Goal: Communication & Community: Answer question/provide support

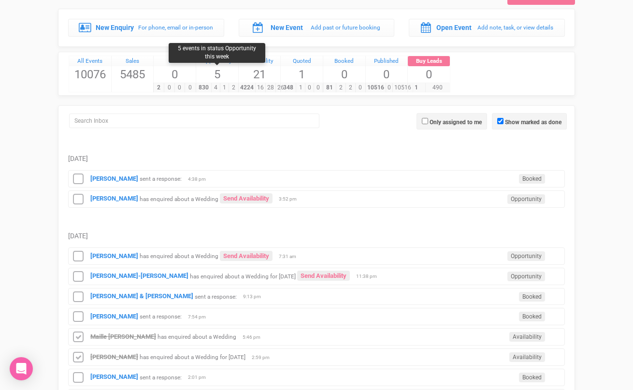
scroll to position [48, 0]
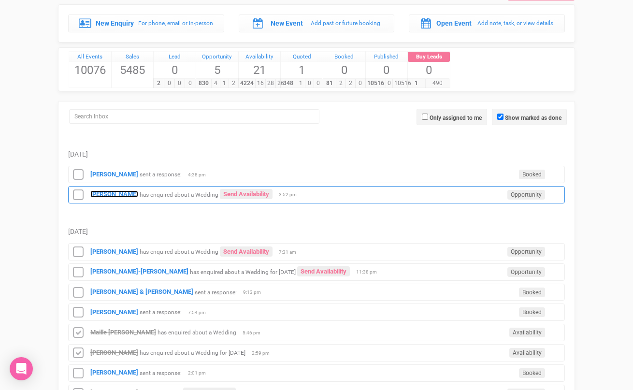
click at [103, 192] on strong "[PERSON_NAME]" at bounding box center [114, 194] width 48 height 7
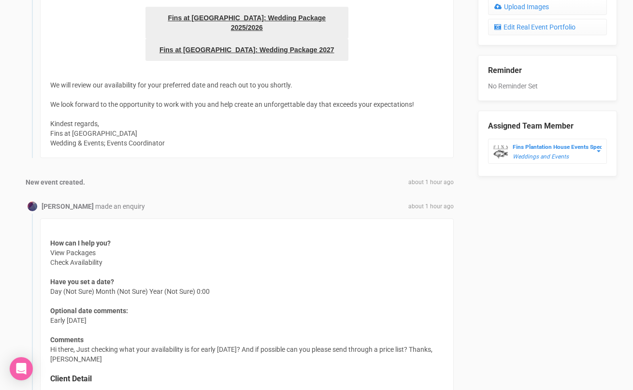
scroll to position [500, 0]
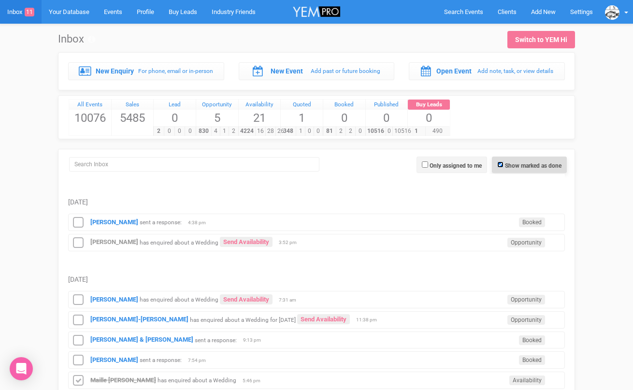
click at [498, 166] on input "Show marked as done" at bounding box center [501, 164] width 6 height 6
checkbox input "false"
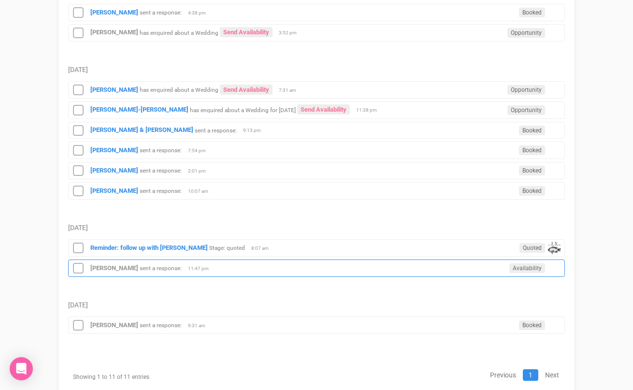
scroll to position [214, 0]
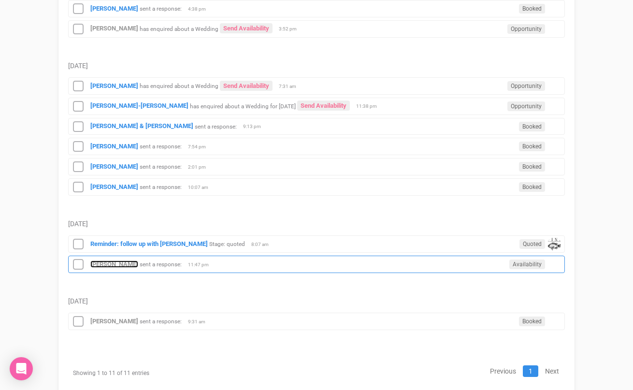
click at [121, 266] on strong "Loysh Cartmer" at bounding box center [114, 264] width 48 height 7
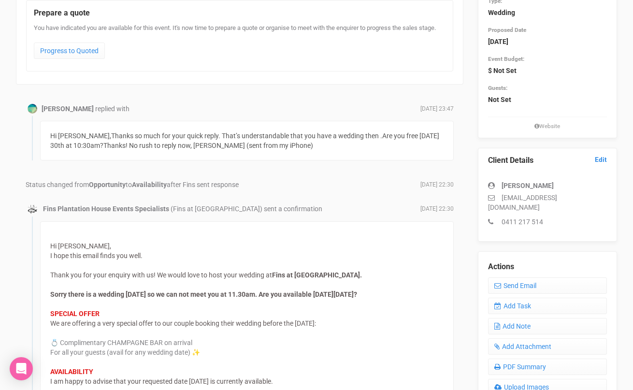
scroll to position [121, 0]
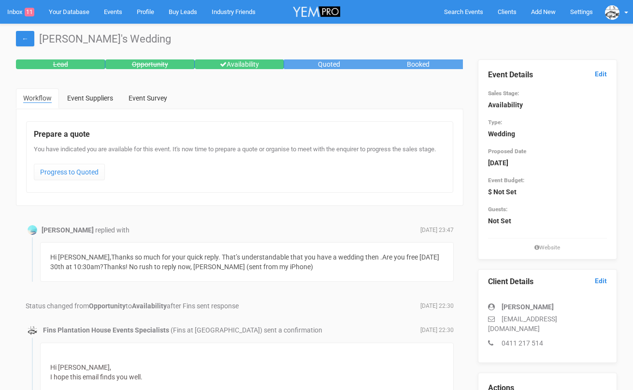
scroll to position [121, 0]
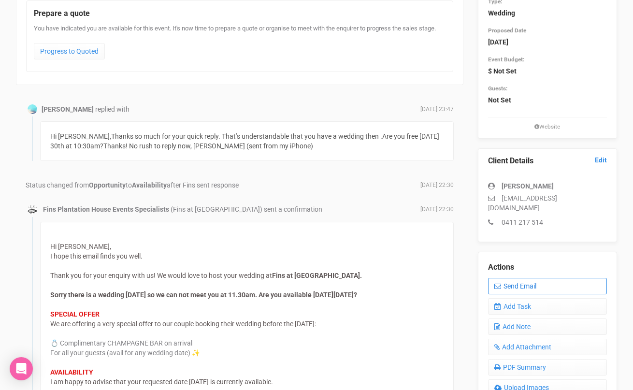
click at [506, 278] on link "Send Email" at bounding box center [547, 286] width 119 height 16
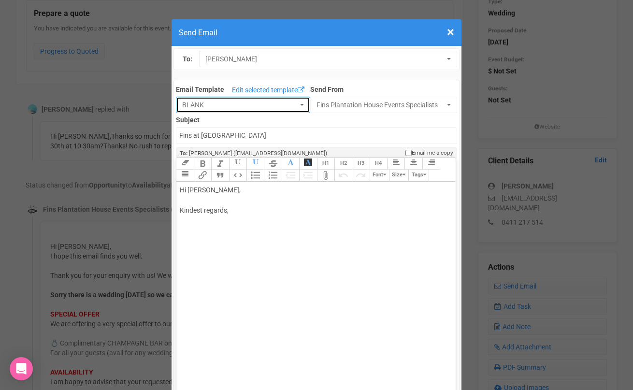
click at [298, 105] on button "BLANK" at bounding box center [243, 105] width 134 height 16
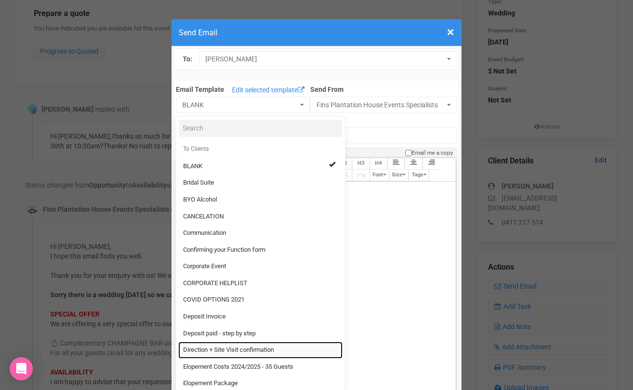
click at [224, 347] on span "Direction + Site Visit confirmation" at bounding box center [228, 350] width 91 height 9
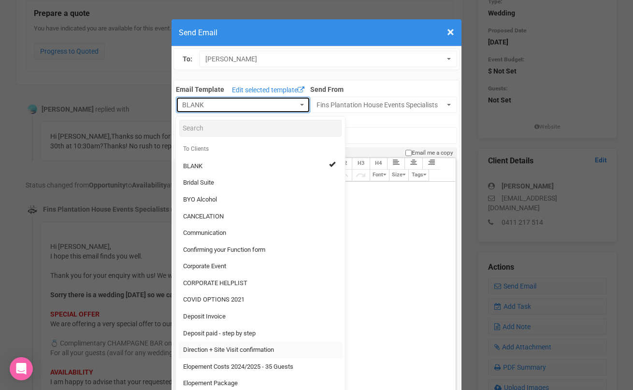
select select "89868"
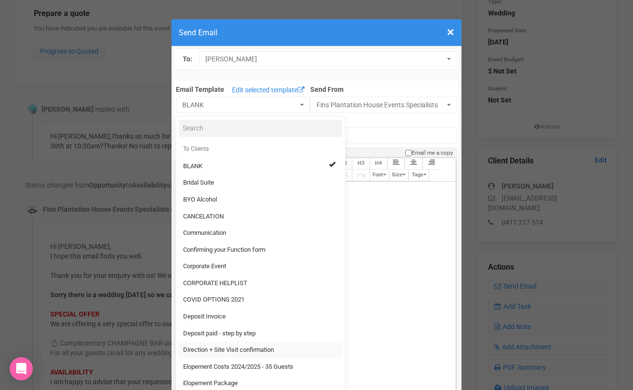
type input "Fins Plantation House - Site Visit confirmation & Direction"
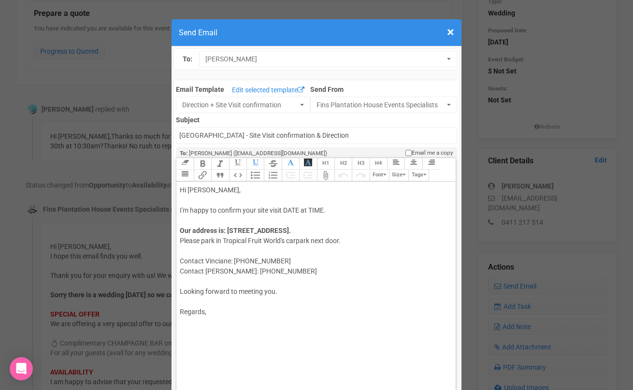
drag, startPoint x: 285, startPoint y: 208, endPoint x: 329, endPoint y: 208, distance: 43.5
click at [329, 208] on div "Hi Loysh, I'm happy to confirm your site visit DATE at TIME." at bounding box center [314, 200] width 269 height 30
drag, startPoint x: 276, startPoint y: 262, endPoint x: 178, endPoint y: 260, distance: 98.2
click at [177, 260] on trix-editor "Hi Loysh, I'm happy to confirm your site visit Sat 30th August at 10.30am with …" at bounding box center [315, 299] width 279 height 234
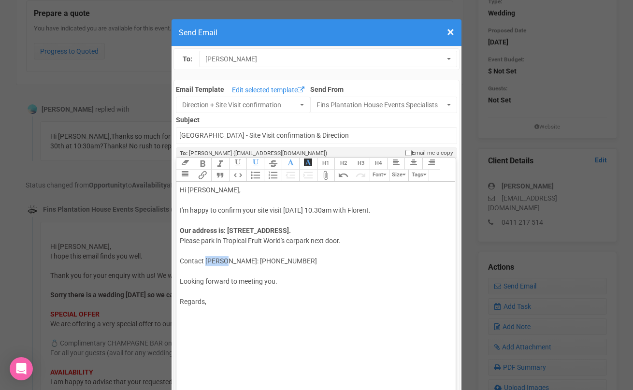
drag, startPoint x: 228, startPoint y: 260, endPoint x: 207, endPoint y: 260, distance: 20.8
click at [207, 260] on div "Our address is: 13 Duranbah Road, Duranbah New South Wales. Please park in Trop…" at bounding box center [314, 246] width 269 height 41
click at [412, 210] on div "Hi Loysh, I'm happy to confirm your site visit Sat 30th August at 10.30am with …" at bounding box center [314, 200] width 269 height 30
click at [259, 302] on div "Regards," at bounding box center [314, 297] width 269 height 20
drag, startPoint x: 278, startPoint y: 257, endPoint x: 239, endPoint y: 260, distance: 39.3
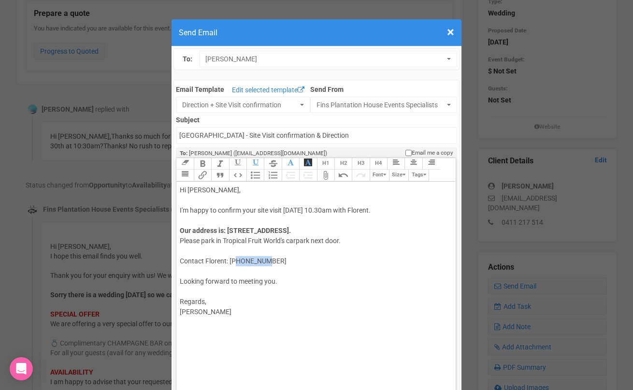
click at [239, 260] on div "Our address is: 13 Duranbah Road, Duranbah New South Wales. Please park in Trop…" at bounding box center [314, 246] width 269 height 41
type trix-editor "<div>Hi Loysh,&nbsp;<br><br>I'm happy to confirm your site visit Sat 30th Augus…"
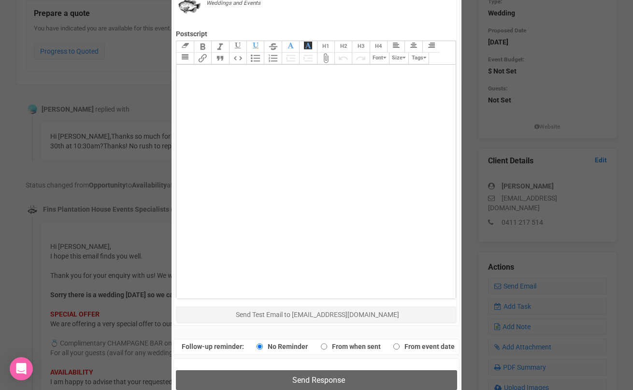
scroll to position [452, 0]
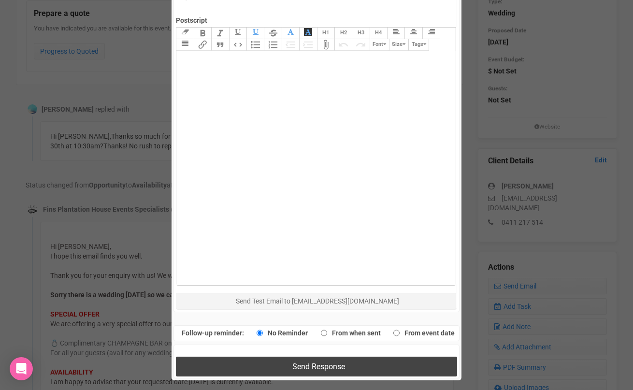
click at [251, 365] on button "Send Response" at bounding box center [316, 367] width 281 height 20
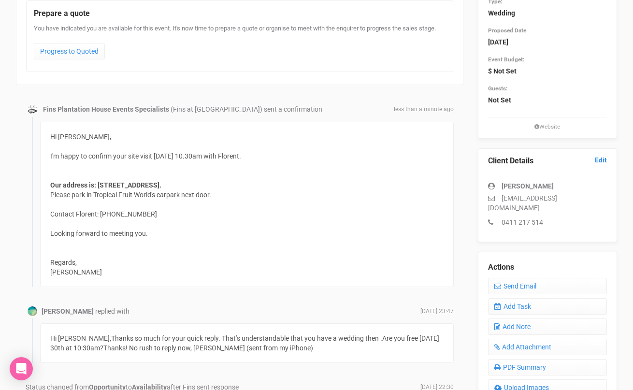
scroll to position [0, 0]
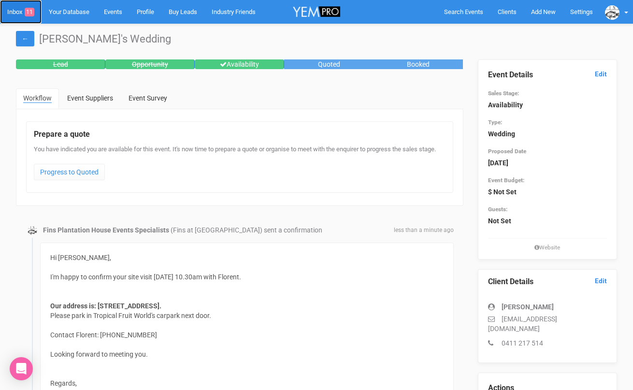
click at [14, 14] on link "Inbox 11" at bounding box center [21, 12] width 42 height 24
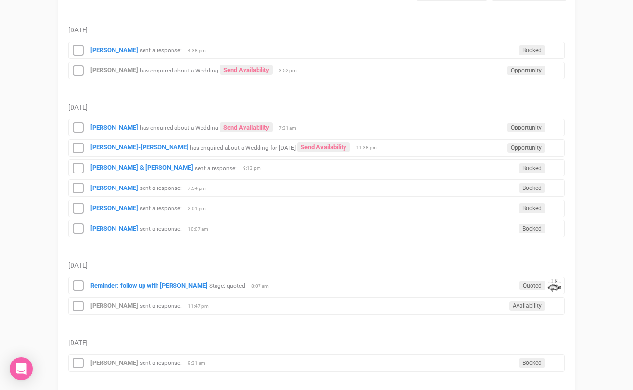
scroll to position [174, 0]
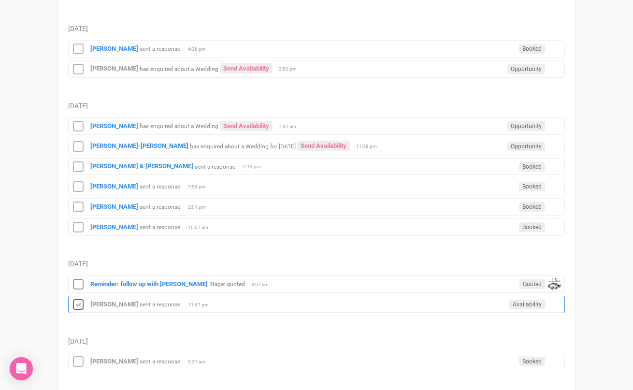
click at [77, 301] on icon at bounding box center [78, 305] width 15 height 13
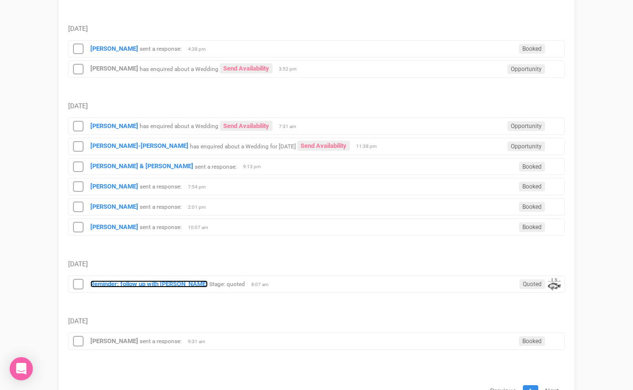
click at [126, 284] on strong "Reminder: follow up with Amarnie" at bounding box center [148, 283] width 117 height 7
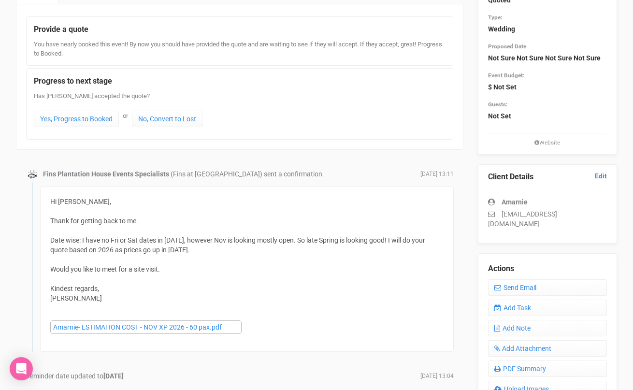
scroll to position [108, 0]
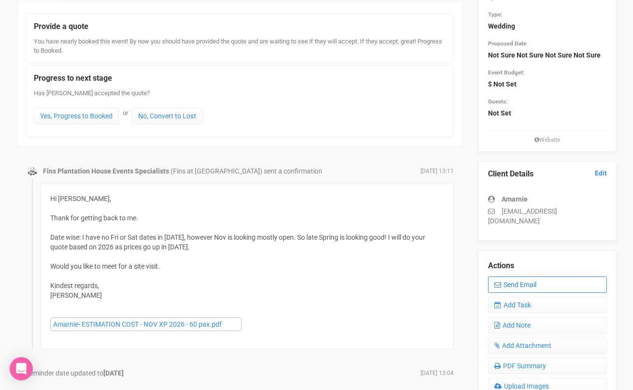
click at [498, 281] on icon at bounding box center [498, 284] width 7 height 7
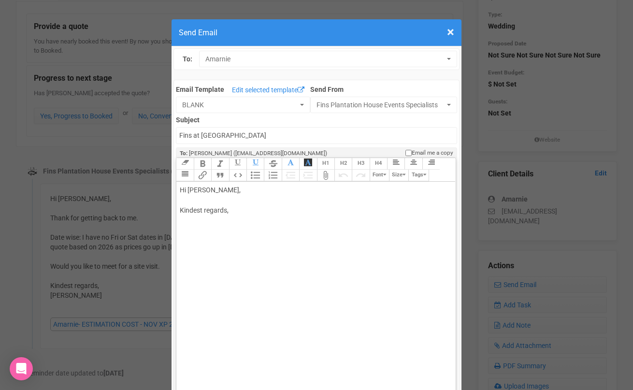
click at [243, 203] on div "Hi Amarnie, Kindest regards," at bounding box center [314, 210] width 269 height 51
click at [228, 240] on div "Hi Amarnie, Just a follow up to see if you would like a site visit? Kindest reg…" at bounding box center [314, 220] width 269 height 71
type trix-editor "<div>Hi Amarnie,<br><br>Just a follow up to see if you would like a site visit?…"
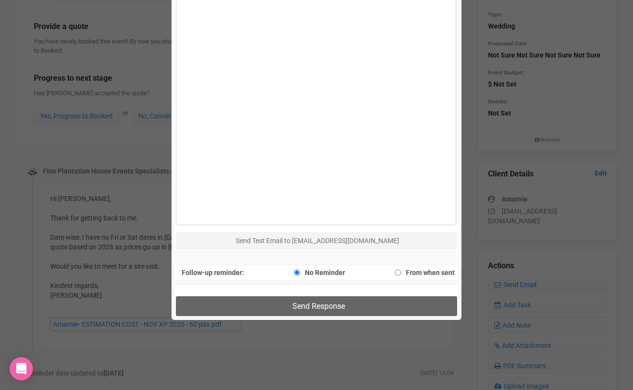
scroll to position [538, 0]
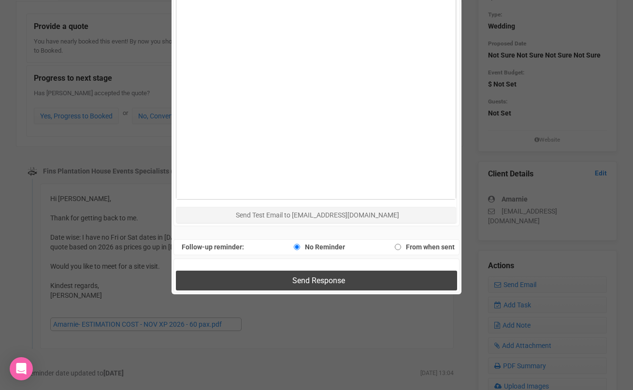
click at [230, 283] on button "Send Response" at bounding box center [316, 281] width 281 height 20
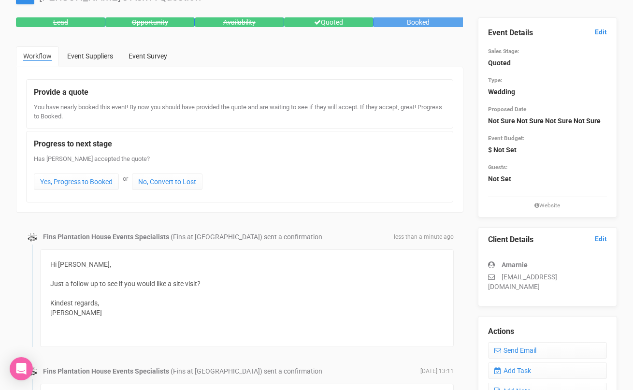
scroll to position [0, 0]
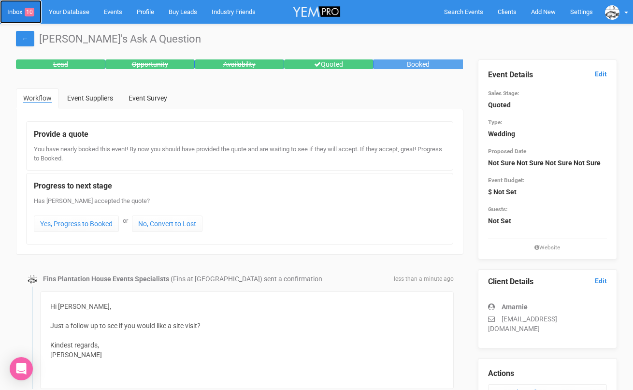
click at [18, 13] on link "Inbox 10" at bounding box center [21, 12] width 42 height 24
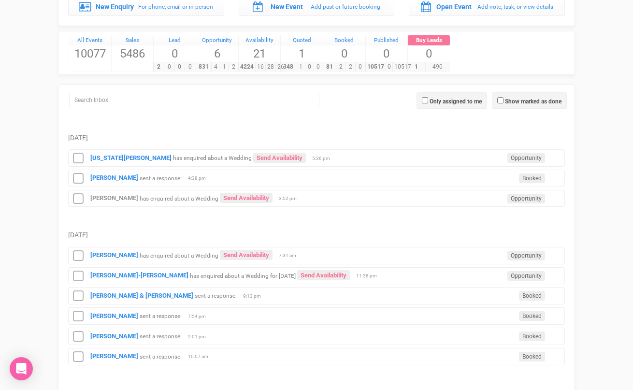
scroll to position [171, 0]
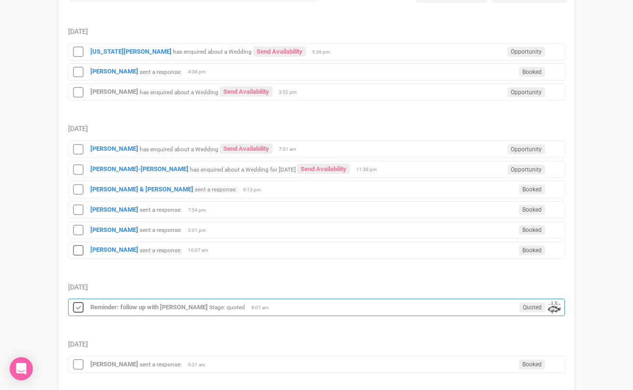
click at [76, 309] on icon at bounding box center [78, 308] width 15 height 13
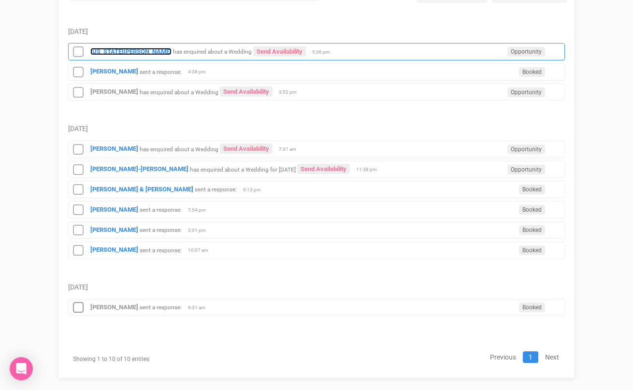
click at [117, 52] on strong "Georgia Wallace" at bounding box center [130, 51] width 81 height 7
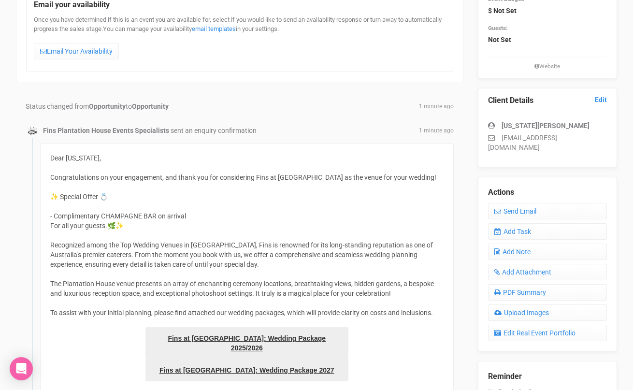
scroll to position [168, 0]
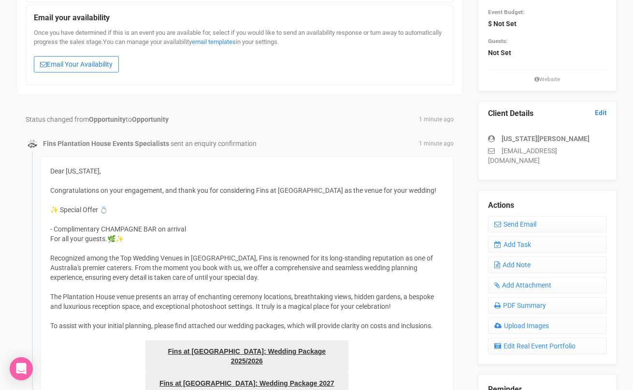
click at [89, 61] on link "Email Your Availability" at bounding box center [76, 64] width 85 height 16
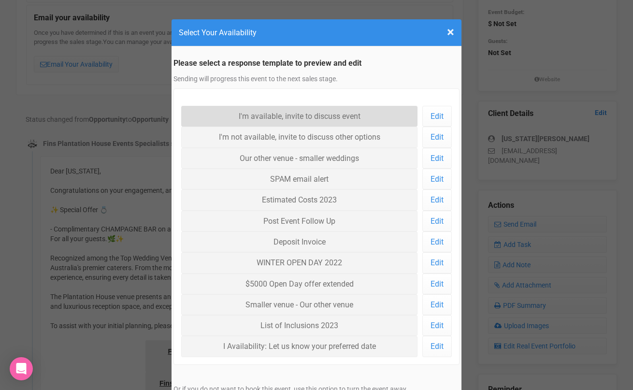
click at [244, 115] on link "I'm available, invite to discuss event" at bounding box center [299, 116] width 236 height 21
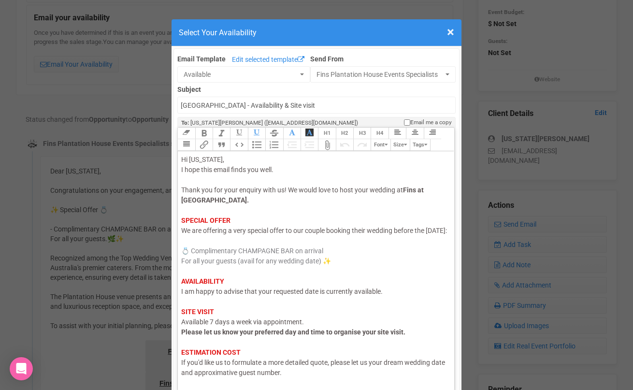
click at [203, 306] on div "Hi Georgia, I hope this email finds you well. Thank you for your enquiry with u…" at bounding box center [314, 292] width 266 height 274
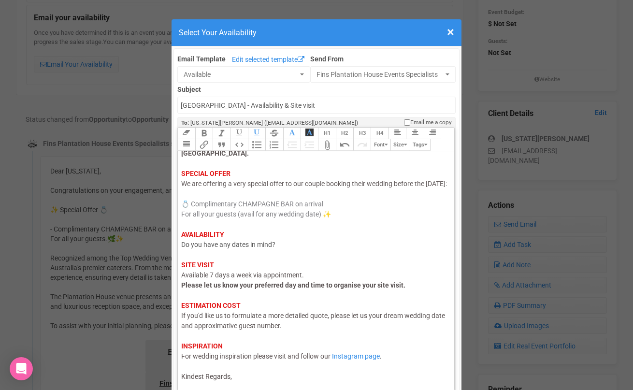
click at [235, 386] on div "Link Unlink Bold Italic Strikethrough H1 H2 H3 H4 Link Quote Code Bullets Numbe…" at bounding box center [316, 259] width 278 height 264
click at [242, 381] on div "Hi Georgia, I hope this email finds you well. Thank you for your enquiry with u…" at bounding box center [314, 245] width 266 height 274
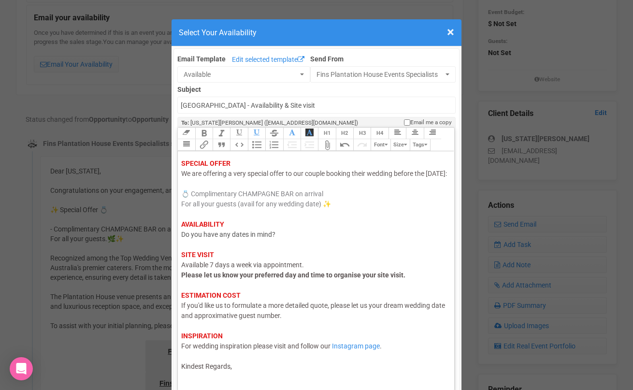
scroll to position [62, 0]
type trix-editor "<div><span style="color: rgb(95, 88, 88);">Hi Georgia,</span><br><span style="c…"
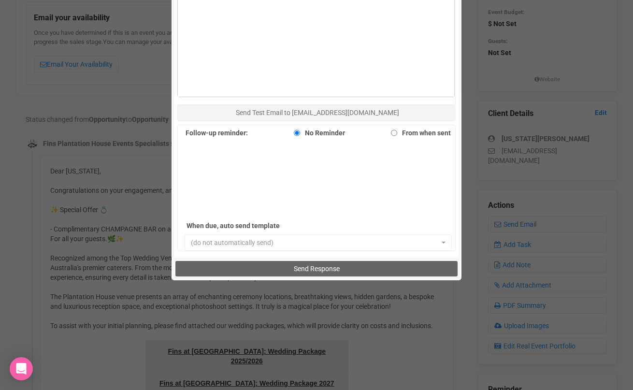
scroll to position [620, 0]
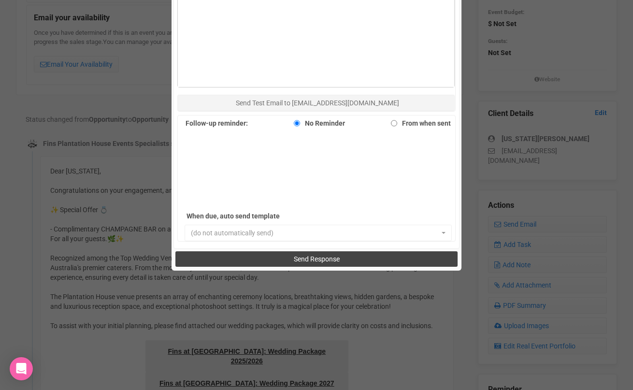
click at [260, 262] on button "Send Response" at bounding box center [317, 258] width 282 height 15
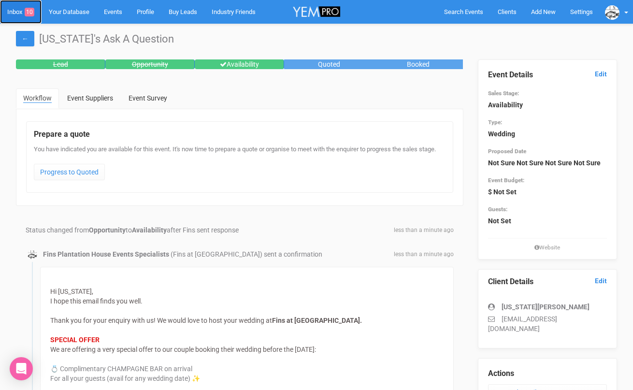
click at [10, 15] on link "Inbox 10" at bounding box center [21, 12] width 42 height 24
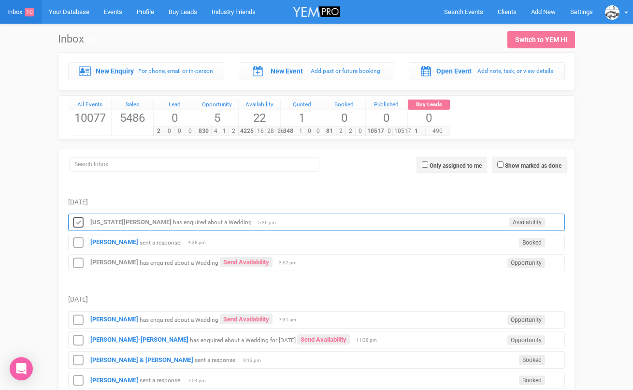
click at [74, 219] on icon at bounding box center [78, 223] width 15 height 13
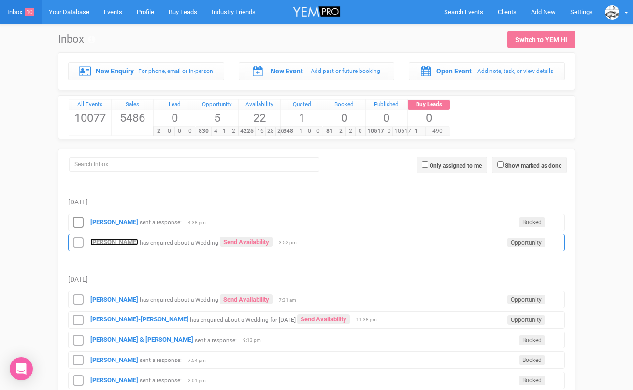
click at [98, 243] on strong "[PERSON_NAME]" at bounding box center [114, 241] width 48 height 7
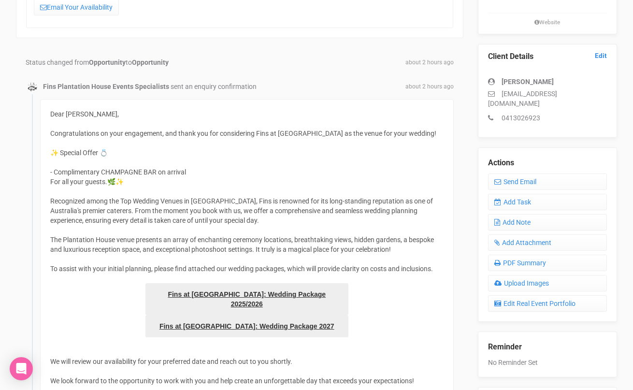
scroll to position [185, 0]
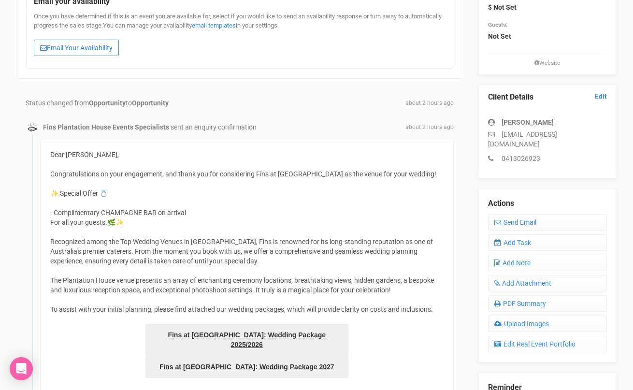
click at [101, 44] on link "Email Your Availability" at bounding box center [76, 48] width 85 height 16
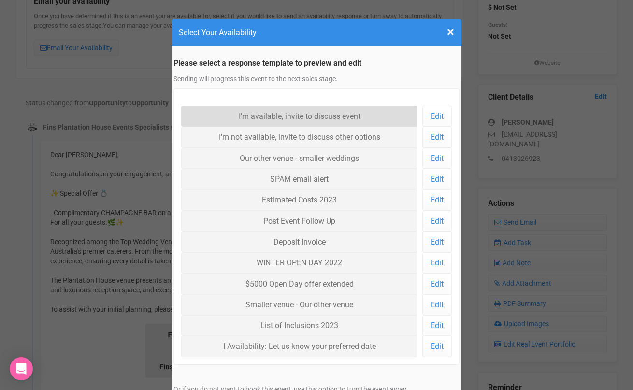
click at [220, 121] on link "I'm available, invite to discuss event" at bounding box center [299, 116] width 236 height 21
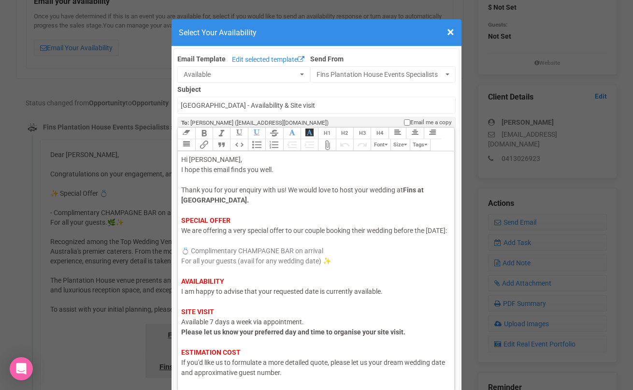
click at [223, 295] on span "I am happy to advise that your requested date is currently available." at bounding box center [282, 292] width 202 height 8
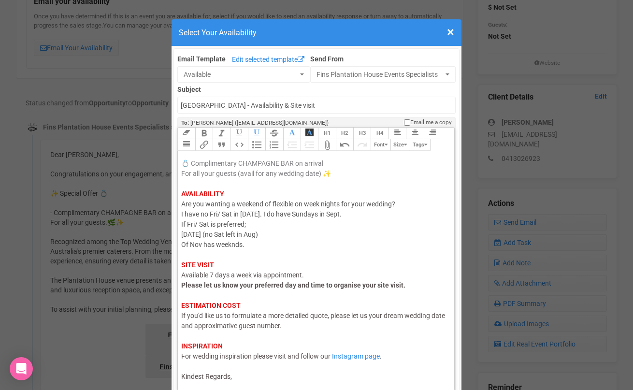
scroll to position [98, 0]
click at [239, 379] on div "Hi Ella, I hope this email finds you well. Thank you for your enquiry with us! …" at bounding box center [314, 224] width 266 height 315
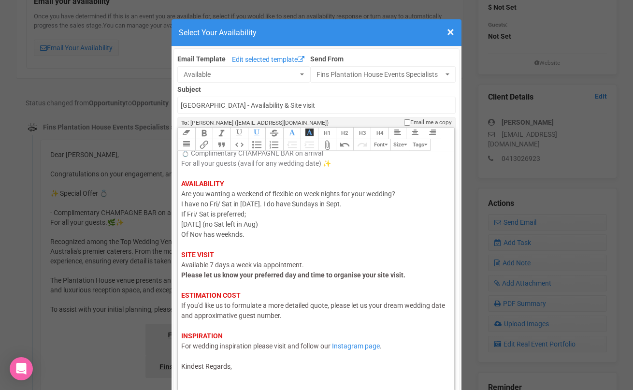
scroll to position [103, 0]
type trix-editor "<div><span style="color: rgb(95, 88, 88);">Hi Ella,</span><br><span style="colo…"
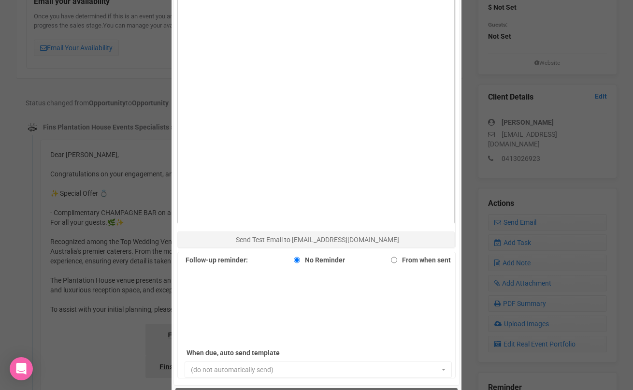
scroll to position [504, 0]
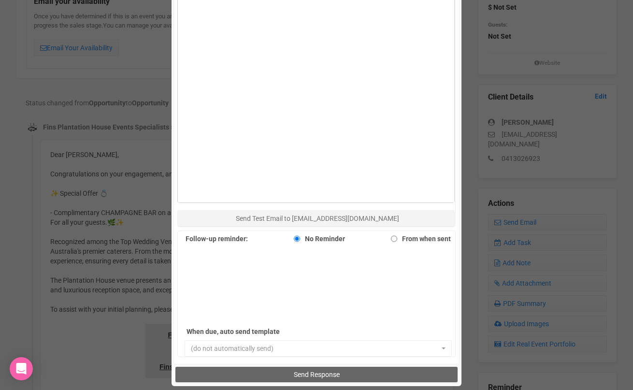
click at [257, 365] on div "Send Response" at bounding box center [317, 374] width 286 height 19
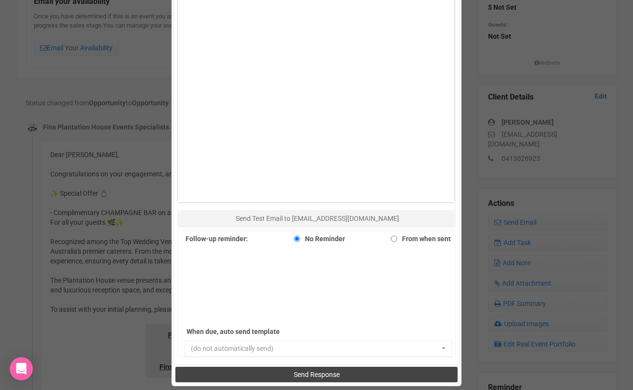
click at [255, 376] on button "Send Response" at bounding box center [317, 374] width 282 height 15
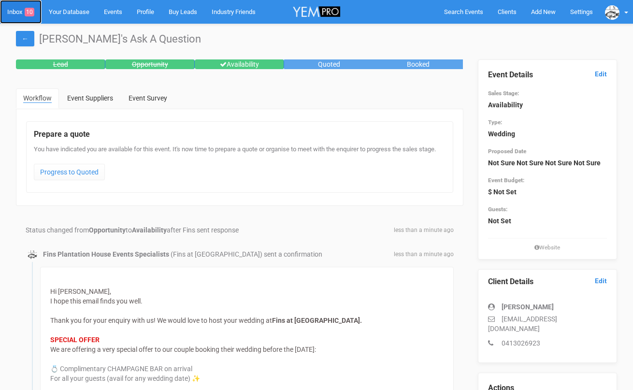
click at [18, 13] on link "Inbox 10" at bounding box center [21, 12] width 42 height 24
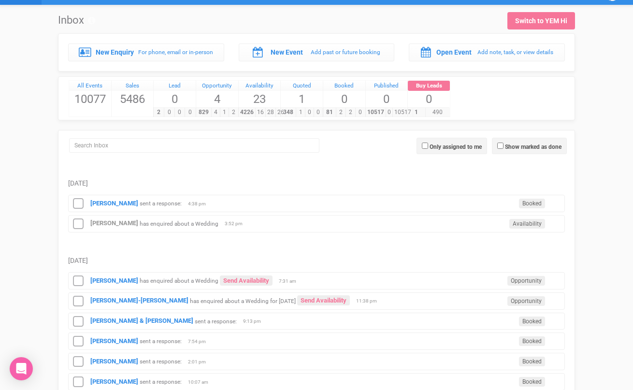
scroll to position [24, 0]
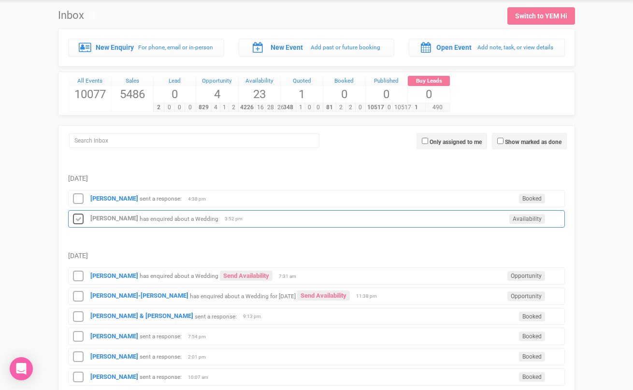
click at [79, 221] on icon at bounding box center [78, 219] width 15 height 13
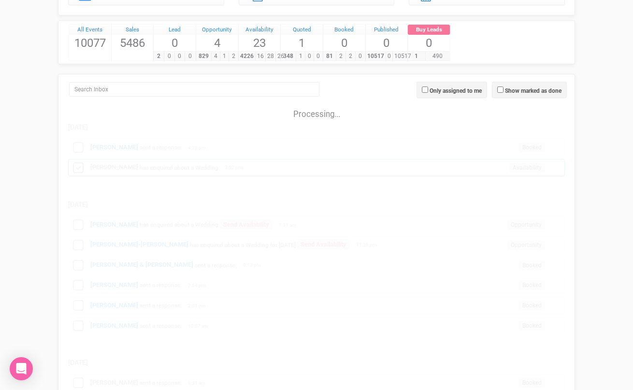
scroll to position [78, 0]
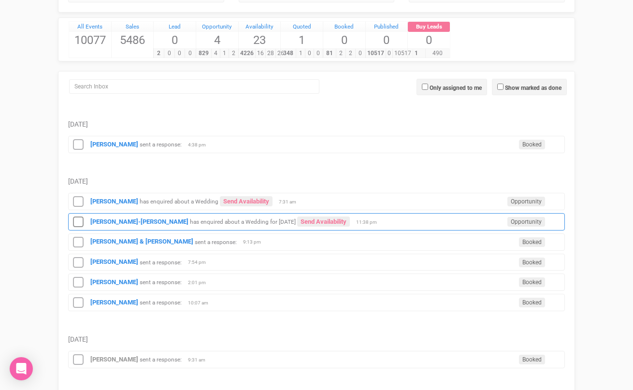
click at [88, 222] on div "Kayla Gomes-Luis has enquired about a Wedding for February 2027 Send Availabili…" at bounding box center [316, 221] width 497 height 17
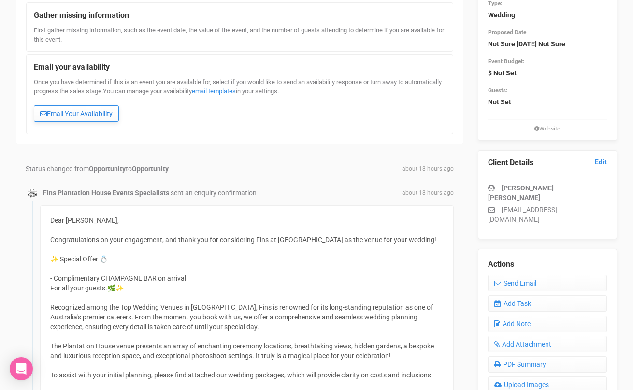
scroll to position [90, 0]
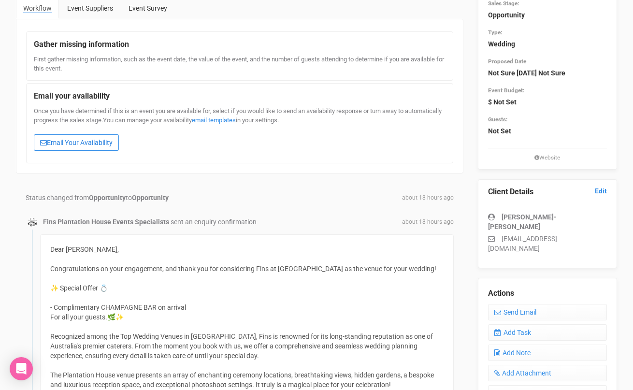
click at [101, 138] on link "Email Your Availability" at bounding box center [76, 142] width 85 height 16
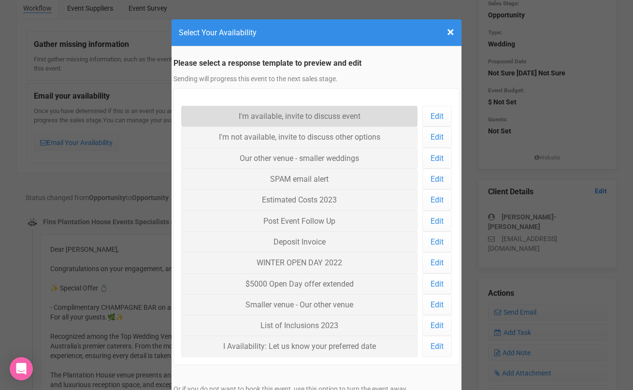
click at [255, 111] on link "I'm available, invite to discuss event" at bounding box center [299, 116] width 236 height 21
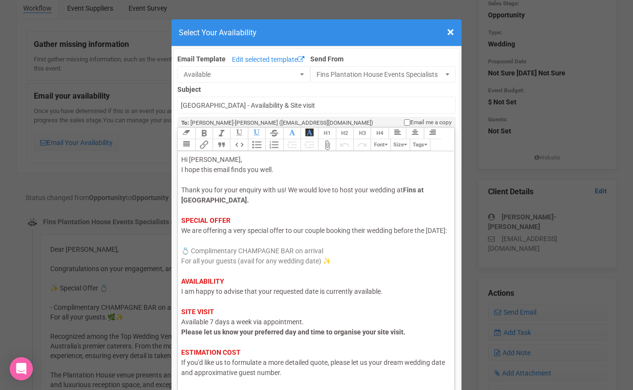
click at [259, 295] on span "I am happy to advise that your requested date is currently available." at bounding box center [282, 292] width 202 height 8
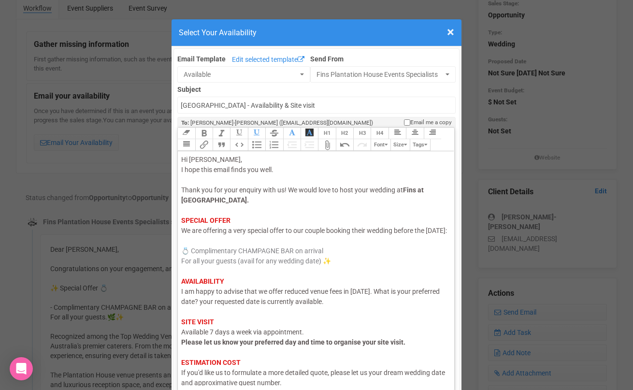
drag, startPoint x: 359, startPoint y: 315, endPoint x: 231, endPoint y: 312, distance: 128.7
click at [231, 311] on div "Hi Kayla, I hope this email finds you well. Thank you for your enquiry with us!…" at bounding box center [314, 297] width 266 height 284
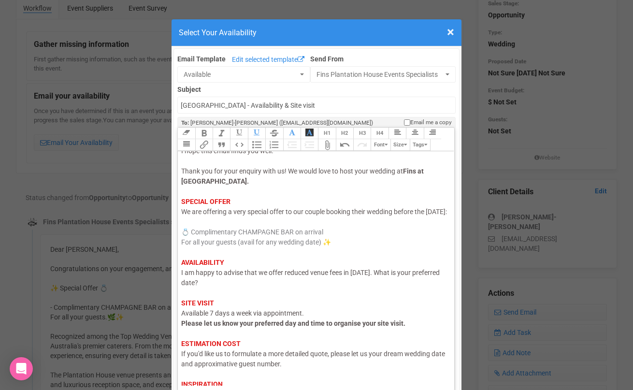
scroll to position [67, 0]
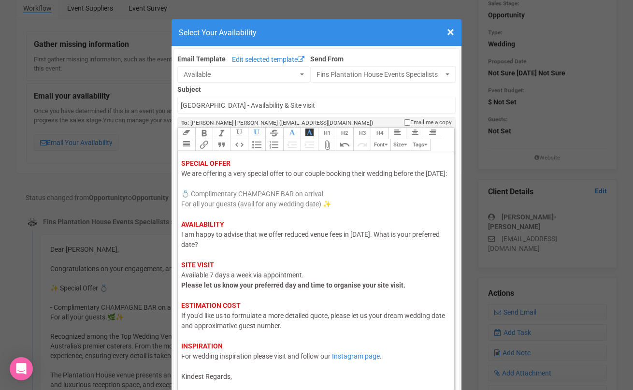
click at [231, 312] on span "If you'd like us to formulate a more detailed quote, please let us your dream w…" at bounding box center [313, 321] width 264 height 18
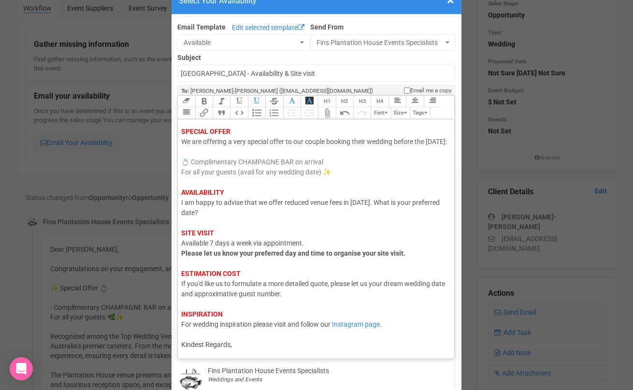
scroll to position [50, 0]
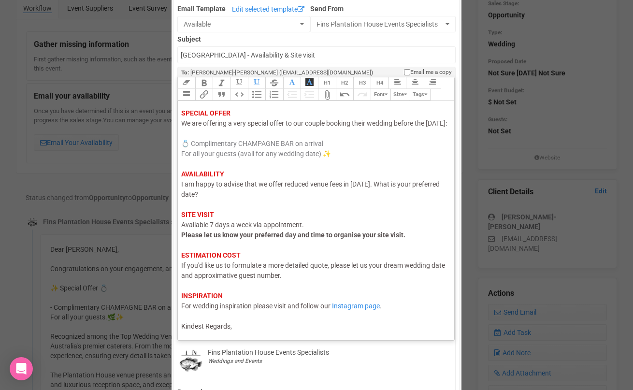
click at [237, 329] on div "Hi Kayla, I hope this email finds you well. Thank you for your enquiry with us!…" at bounding box center [314, 189] width 266 height 284
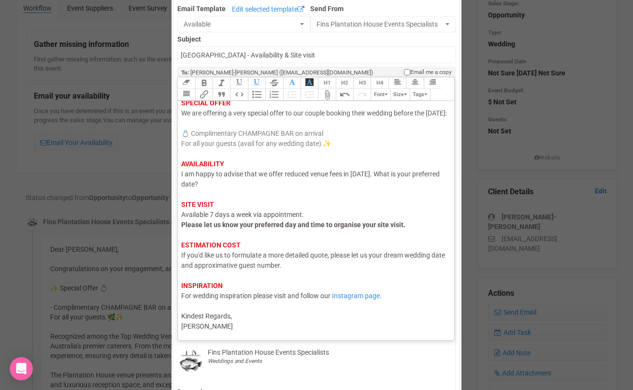
type trix-editor "<div><span style="color: rgb(95, 88, 88);">Hi Kayla,</span><br><span style="col…"
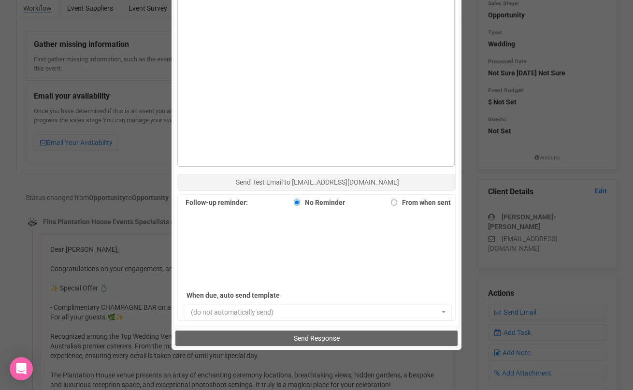
scroll to position [568, 0]
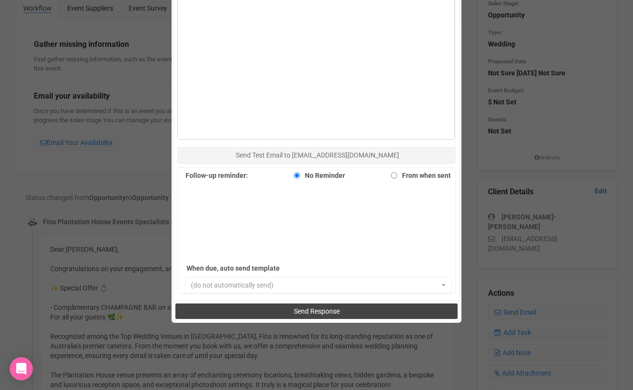
click at [285, 313] on button "Send Response" at bounding box center [317, 311] width 282 height 15
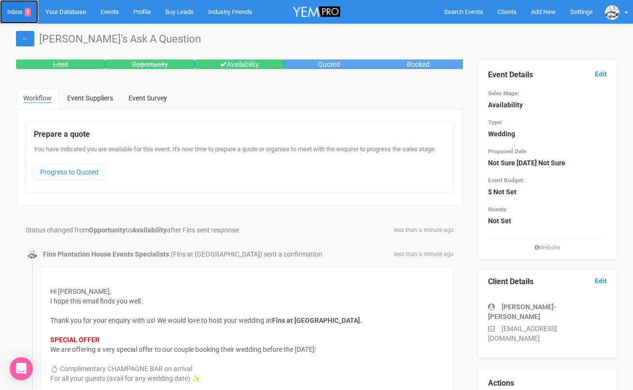
click at [17, 10] on link "Inbox 9" at bounding box center [19, 12] width 38 height 24
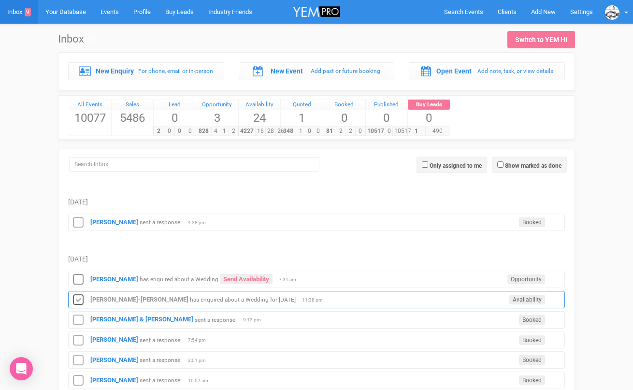
click at [80, 296] on icon at bounding box center [78, 300] width 15 height 13
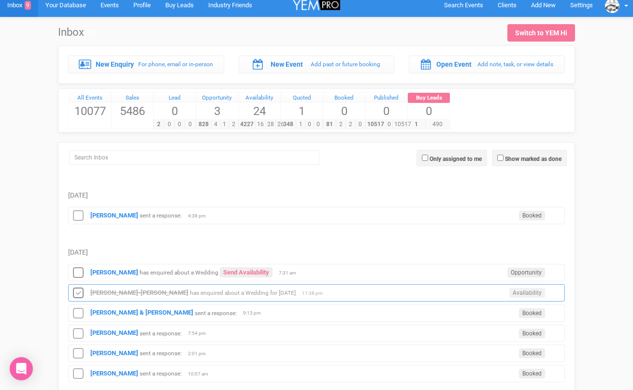
scroll to position [8, 0]
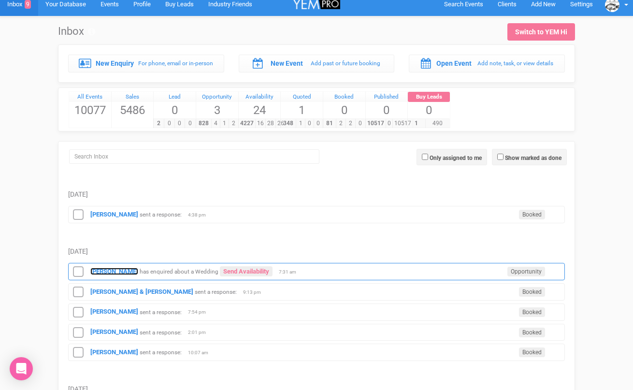
click at [100, 270] on strong "[PERSON_NAME]" at bounding box center [114, 271] width 48 height 7
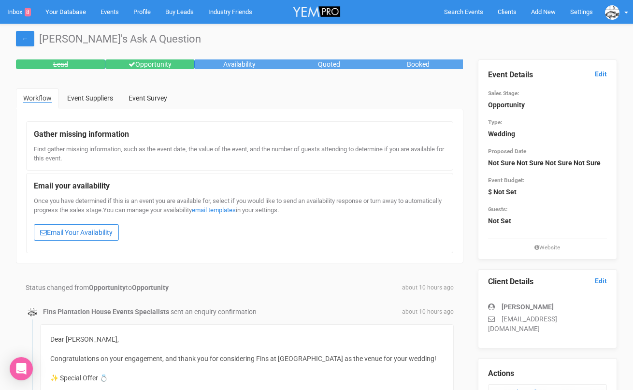
click at [97, 232] on link "Email Your Availability" at bounding box center [76, 232] width 85 height 16
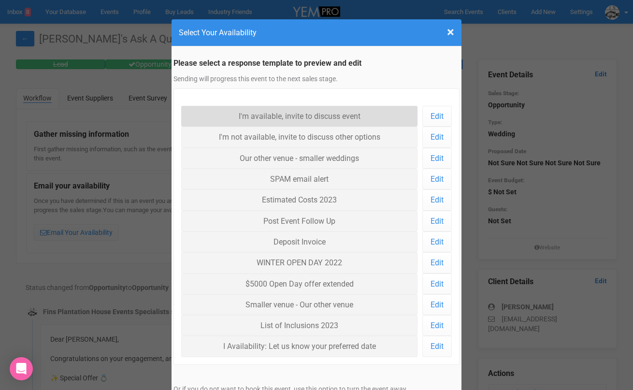
click at [269, 118] on link "I'm available, invite to discuss event" at bounding box center [299, 116] width 236 height 21
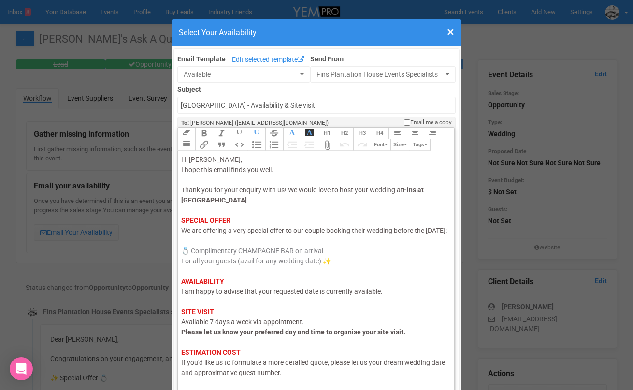
click at [237, 295] on span "I am happy to advise that your requested date is currently available." at bounding box center [282, 292] width 202 height 8
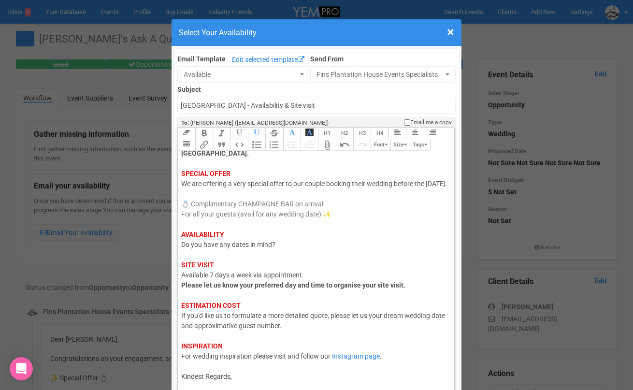
click at [255, 379] on div "Hi [PERSON_NAME], I hope this email finds you well. Thank you for your enquiry …" at bounding box center [314, 245] width 266 height 274
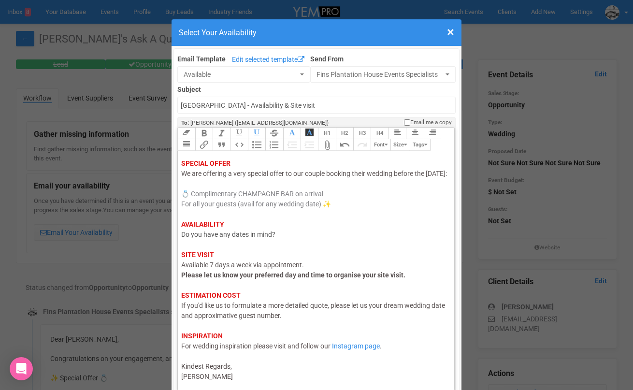
type trix-editor "<div><span style="color: rgb(95, 88, 88);">Hi [PERSON_NAME],</span><br><span st…"
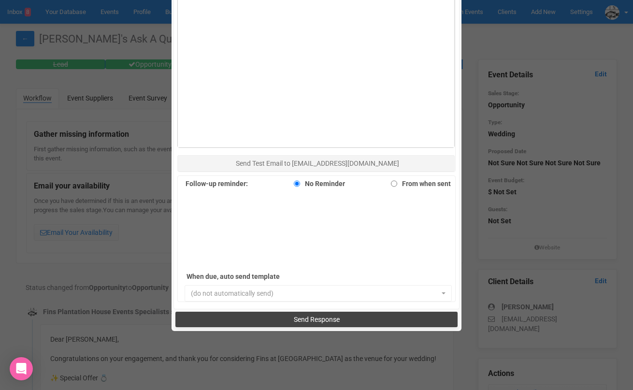
scroll to position [565, 0]
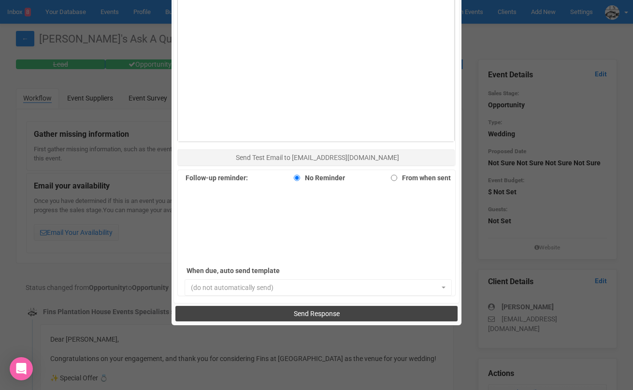
click at [316, 317] on span "Send Response" at bounding box center [317, 314] width 46 height 8
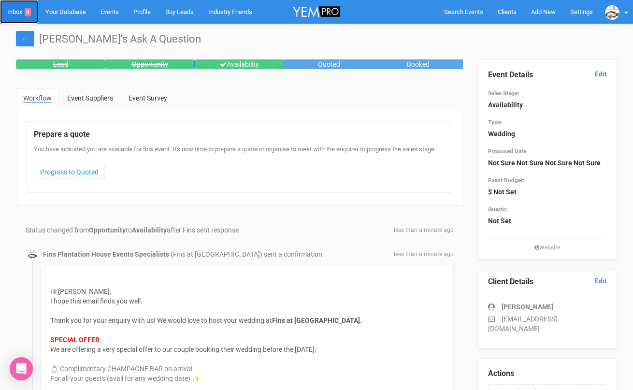
click at [18, 13] on link "Inbox 8" at bounding box center [19, 12] width 38 height 24
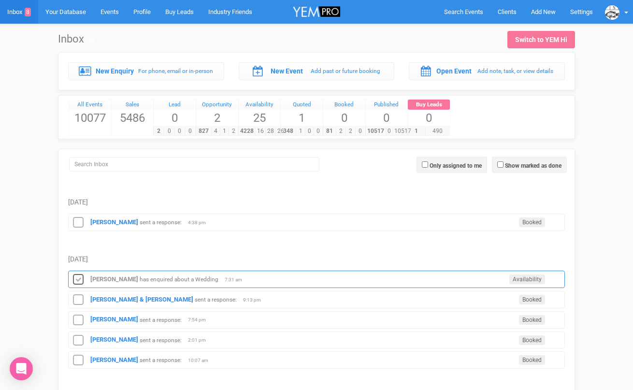
click at [82, 281] on icon at bounding box center [78, 280] width 15 height 13
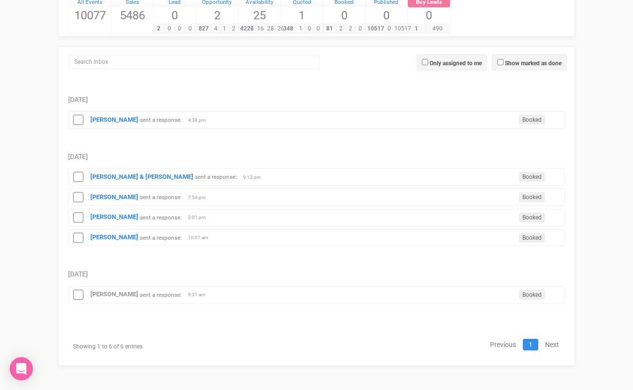
scroll to position [103, 0]
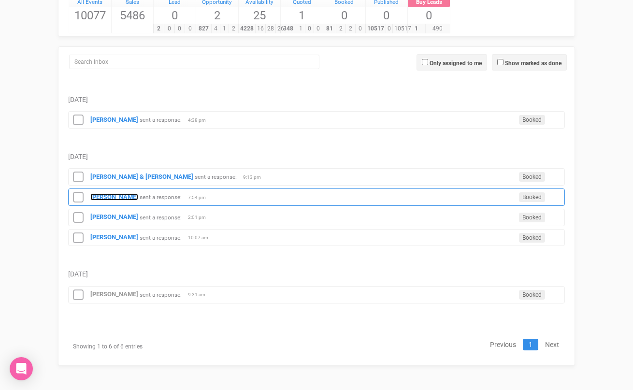
click at [114, 198] on strong "[PERSON_NAME]" at bounding box center [114, 196] width 48 height 7
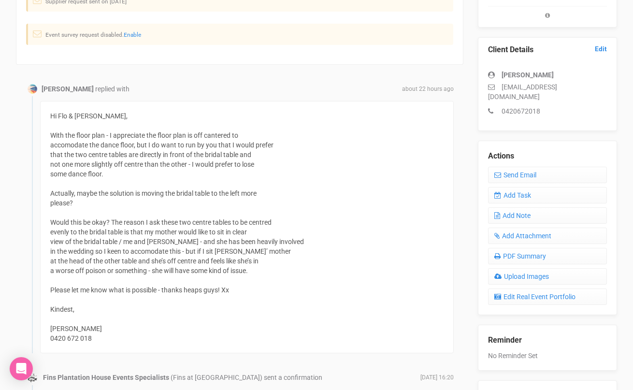
scroll to position [251, 0]
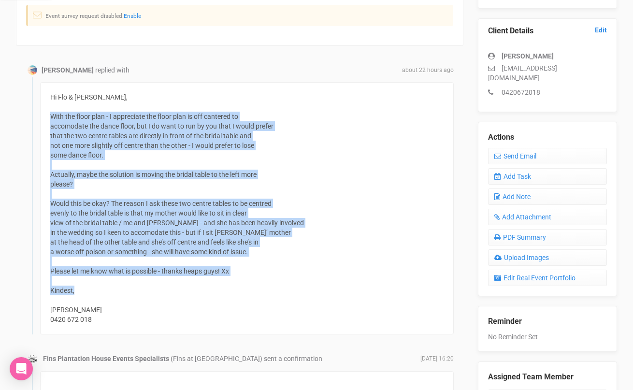
drag, startPoint x: 89, startPoint y: 296, endPoint x: 47, endPoint y: 118, distance: 182.4
click at [47, 118] on div "Hi Flo & [PERSON_NAME], With the floor plan - I appreciate the floor plan is of…" at bounding box center [247, 208] width 414 height 252
copy div "With the floor plan - I appreciate the floor plan is off cantered to accomodate…"
click at [175, 203] on div "Hi Flo & [PERSON_NAME], With the floor plan - I appreciate the floor plan is of…" at bounding box center [247, 208] width 414 height 252
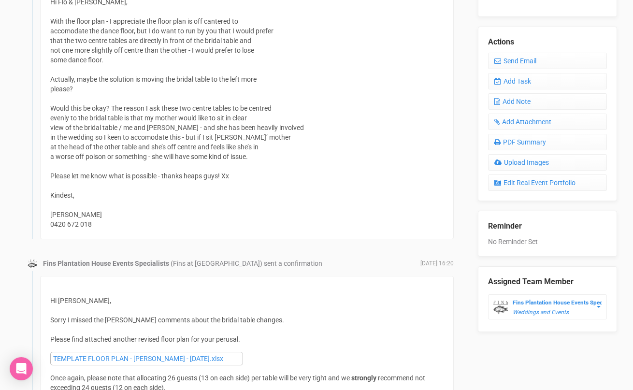
scroll to position [299, 0]
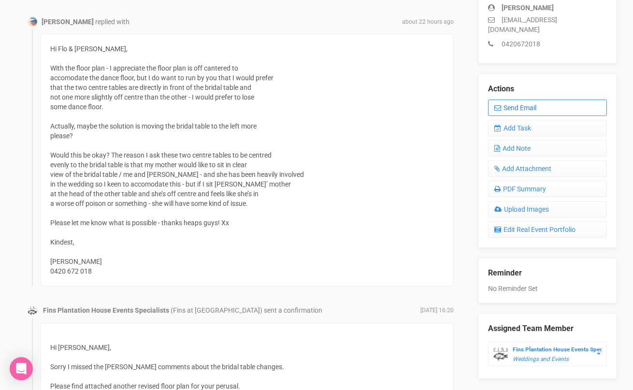
click at [513, 105] on link "Send Email" at bounding box center [547, 108] width 119 height 16
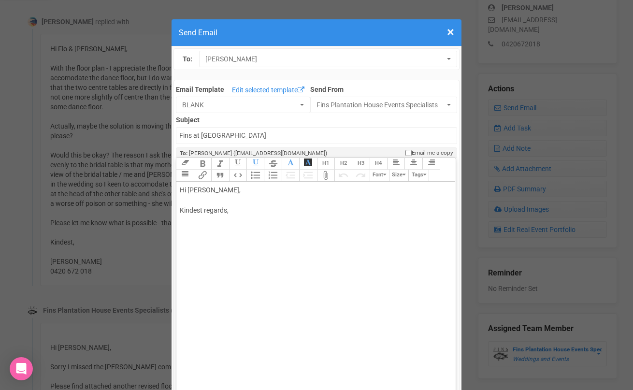
drag, startPoint x: 212, startPoint y: 190, endPoint x: 261, endPoint y: 189, distance: 48.4
click at [261, 190] on div "Hi [PERSON_NAME], Kindest regards," at bounding box center [314, 210] width 269 height 51
paste trix-editor "<br><br><br><span style="background-color: rgb(255, 255, 255); font-family: Rob…"
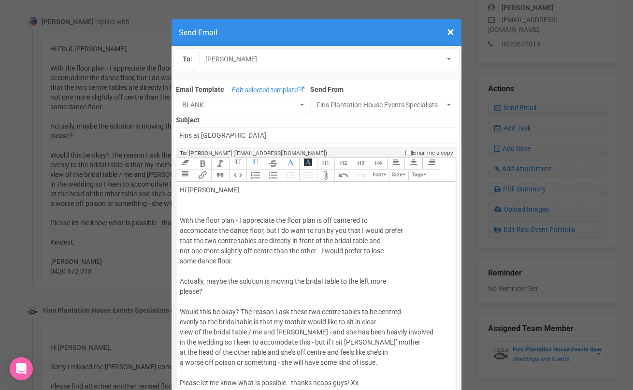
click at [230, 198] on div "Hi [PERSON_NAME] With the floor plan - I appreciate the floor plan is off cante…" at bounding box center [314, 317] width 269 height 264
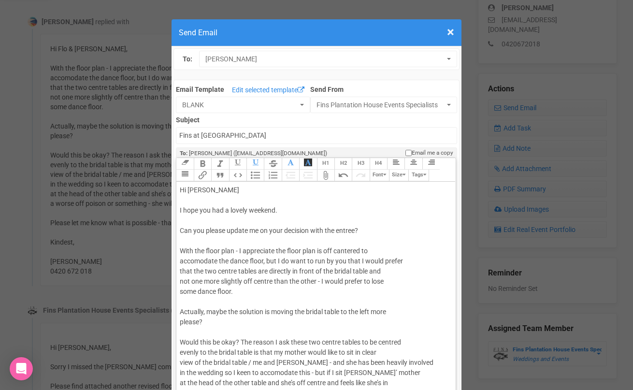
click at [356, 229] on div "Hi [PERSON_NAME] I hope you had a lovely weekend. Can you please update me on y…" at bounding box center [314, 332] width 269 height 294
click at [286, 229] on div "Hi [PERSON_NAME] I hope you had a lovely weekend. Can you please update me on y…" at bounding box center [314, 332] width 269 height 294
click at [302, 241] on div "Hi [PERSON_NAME] I hope you had a lovely weekend. Can you please update me on y…" at bounding box center [314, 332] width 269 height 294
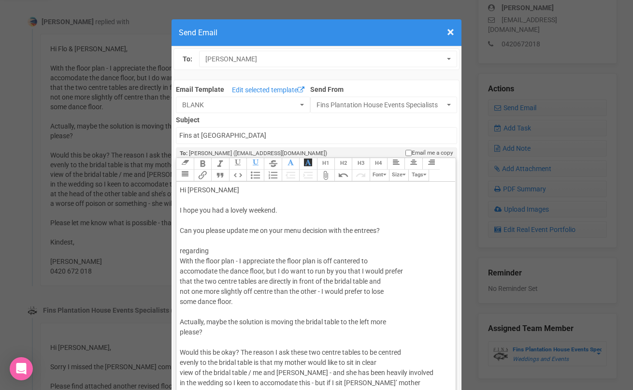
click at [183, 248] on div "Hi [PERSON_NAME] I hope you had a lovely weekend. Can you please update me on y…" at bounding box center [314, 337] width 269 height 305
click at [214, 250] on div "Hi [PERSON_NAME] I hope you had a lovely weekend. Can you please update me on y…" at bounding box center [314, 337] width 269 height 305
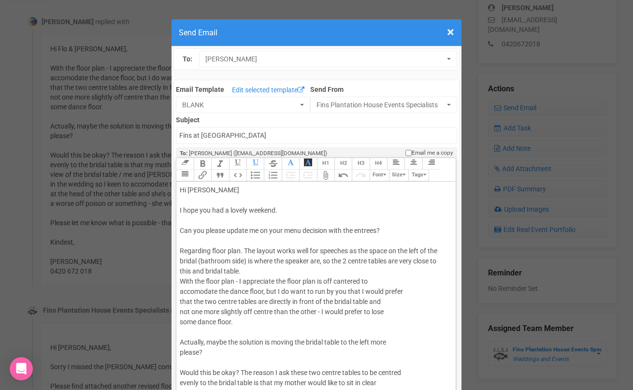
click at [259, 270] on div "Hi [PERSON_NAME] I hope you had a lovely weekend. Can you please update me on y…" at bounding box center [314, 347] width 269 height 325
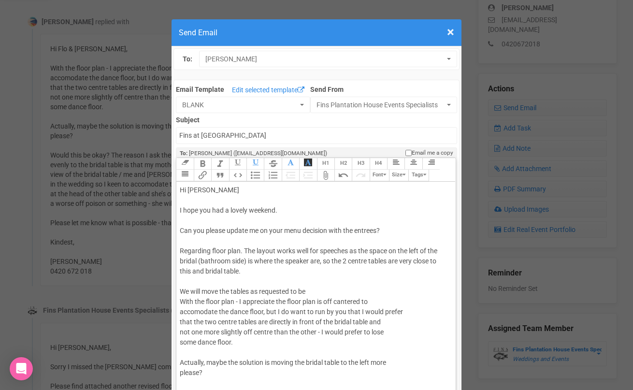
click at [343, 230] on div "Hi [PERSON_NAME] I hope you had a lovely weekend. Can you please update me on y…" at bounding box center [314, 357] width 269 height 345
click at [245, 250] on div "Hi [PERSON_NAME] I hope you had a lovely weekend. Can you please update me on y…" at bounding box center [314, 357] width 269 height 345
click at [257, 249] on div "Hi [PERSON_NAME] I hope you had a lovely weekend. Can you please update me on y…" at bounding box center [314, 357] width 269 height 345
click at [411, 261] on div "Hi [PERSON_NAME] I hope you had a lovely weekend. Can you please update me on y…" at bounding box center [314, 357] width 269 height 345
click at [329, 267] on div "Hi [PERSON_NAME] I hope you had a lovely weekend. Can you please update me on y…" at bounding box center [314, 357] width 269 height 345
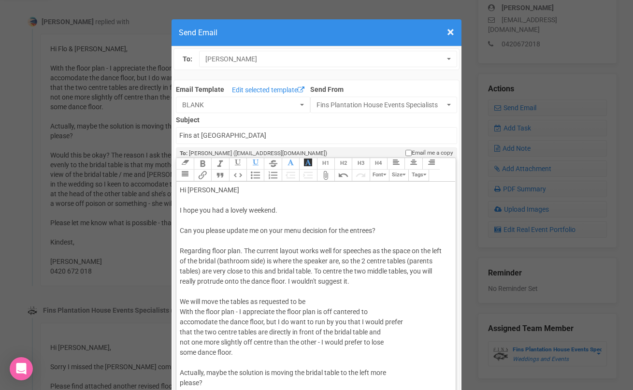
click at [243, 250] on div "Hi [PERSON_NAME] I hope you had a lovely weekend. Can you please update me on y…" at bounding box center [314, 362] width 269 height 355
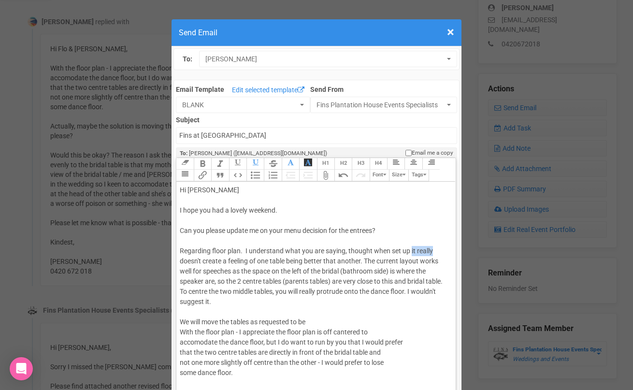
drag, startPoint x: 411, startPoint y: 250, endPoint x: 439, endPoint y: 252, distance: 28.1
click at [439, 252] on div "Hi [PERSON_NAME] I hope you had a lovely weekend. Can you please update me on y…" at bounding box center [314, 373] width 269 height 376
drag, startPoint x: 228, startPoint y: 260, endPoint x: 181, endPoint y: 263, distance: 47.4
click at [181, 263] on div "Hi [PERSON_NAME] I hope you had a lovely weekend. Can you please update me on y…" at bounding box center [314, 373] width 269 height 376
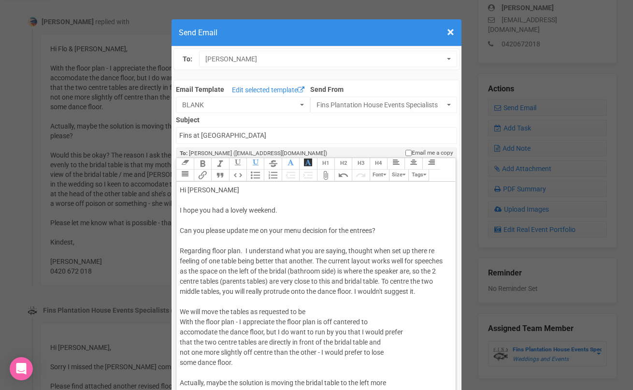
click at [391, 248] on div "Hi [PERSON_NAME] I hope you had a lovely weekend. Can you please update me on y…" at bounding box center [314, 368] width 269 height 366
click at [197, 262] on div "Hi [PERSON_NAME] I hope you had a lovely weekend. Can you please update me on y…" at bounding box center [314, 368] width 269 height 366
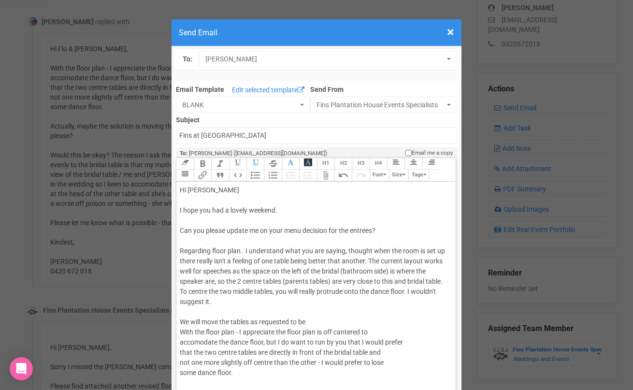
click at [371, 258] on div "Hi [PERSON_NAME] I hope you had a lovely weekend. Can you please update me on y…" at bounding box center [314, 373] width 269 height 376
click at [247, 249] on div "Hi [PERSON_NAME] I hope you had a lovely weekend. Can you please update me on y…" at bounding box center [314, 373] width 269 height 376
click at [245, 250] on div "Hi [PERSON_NAME] I hope you had a lovely weekend. Can you please update me on y…" at bounding box center [314, 373] width 269 height 376
click at [179, 232] on trix-editor "Hi [PERSON_NAME] I hope you had a lovely weekend. Can you please update me on y…" at bounding box center [315, 299] width 279 height 234
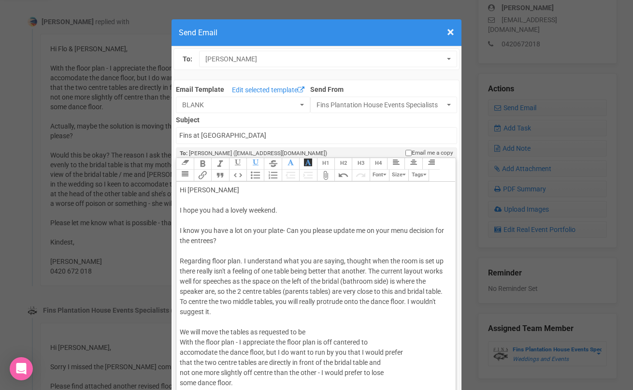
click at [369, 260] on div "Hi [PERSON_NAME] I hope you had a lovely weekend. I know you have a lot on your…" at bounding box center [314, 378] width 269 height 386
click at [345, 260] on div "Hi [PERSON_NAME] I hope you had a lovely weekend. I know you have a lot on your…" at bounding box center [314, 378] width 269 height 386
click at [262, 270] on div "Hi [PERSON_NAME] I hope you had a lovely weekend. I know you have a lot on your…" at bounding box center [314, 378] width 269 height 386
click at [291, 229] on div "Hi [PERSON_NAME] I hope you had a lovely weekend. I know you have a lot on your…" at bounding box center [314, 378] width 269 height 386
click at [334, 232] on div "Hi [PERSON_NAME] I hope you had a lovely weekend. I know you have a lot on your…" at bounding box center [314, 378] width 269 height 386
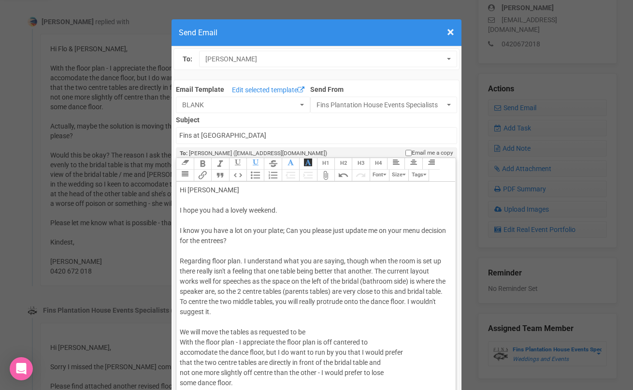
click at [212, 261] on div "Hi [PERSON_NAME] I hope you had a lovely weekend. I know you have a lot on your…" at bounding box center [314, 378] width 269 height 386
click at [362, 261] on div "Hi [PERSON_NAME] I hope you had a lovely weekend. I know you have a lot on your…" at bounding box center [314, 378] width 269 height 386
click at [308, 269] on div "Hi [PERSON_NAME] I hope you had a lovely weekend. I know you have a lot on your…" at bounding box center [314, 378] width 269 height 386
drag, startPoint x: 324, startPoint y: 270, endPoint x: 309, endPoint y: 270, distance: 15.0
click at [309, 270] on div "Hi [PERSON_NAME] I hope you had a lovely weekend. I know you have a lot on your…" at bounding box center [314, 378] width 269 height 386
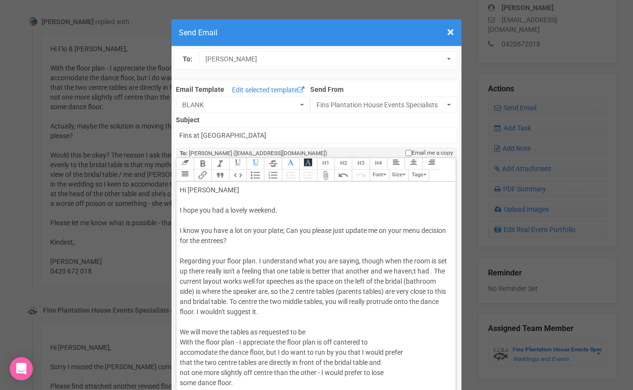
click at [414, 271] on div "Hi [PERSON_NAME] I hope you had a lovely weekend. I know you have a lot on your…" at bounding box center [314, 378] width 269 height 386
click at [431, 270] on div "Hi [PERSON_NAME] I hope you had a lovely weekend. I know you have a lot on your…" at bounding box center [314, 378] width 269 height 386
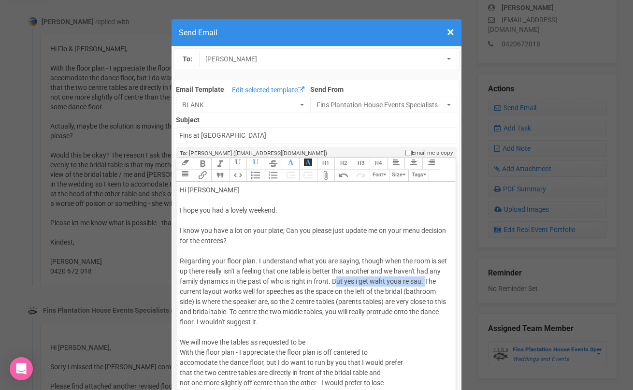
drag, startPoint x: 425, startPoint y: 282, endPoint x: 336, endPoint y: 284, distance: 90.0
click at [336, 284] on div "Hi [PERSON_NAME] I hope you had a lovely weekend. I know you have a lot on your…" at bounding box center [314, 383] width 269 height 396
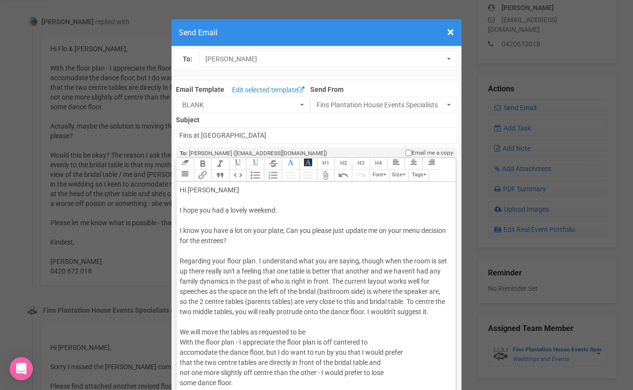
click at [248, 300] on div "Hi [PERSON_NAME] I hope you had a lovely weekend. I know you have a lot on your…" at bounding box center [314, 378] width 269 height 386
click at [419, 302] on div "Hi [PERSON_NAME] I hope you had a lovely weekend. I know you have a lot on your…" at bounding box center [314, 378] width 269 height 386
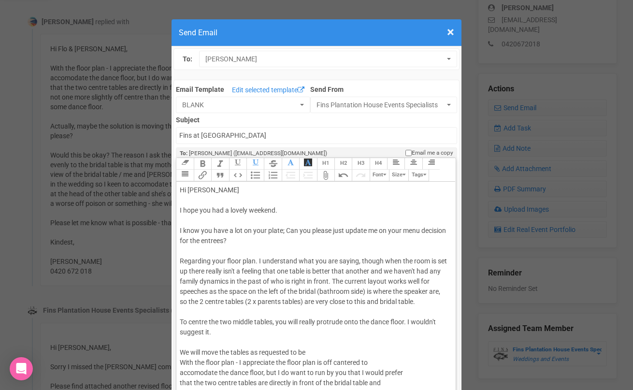
click at [288, 321] on div "Hi [PERSON_NAME] I hope you had a lovely weekend. I know you have a lot on your…" at bounding box center [314, 388] width 269 height 406
click at [286, 331] on div "Hi [PERSON_NAME] I hope you had a lovely weekend. I know you have a lot on your…" at bounding box center [314, 388] width 269 height 406
click at [425, 334] on div "Hi [PERSON_NAME] I hope you had a lovely weekend. I know you have a lot on your…" at bounding box center [314, 388] width 269 height 406
click at [362, 332] on div "Hi [PERSON_NAME] I hope you had a lovely weekend. I know you have a lot on your…" at bounding box center [314, 388] width 269 height 406
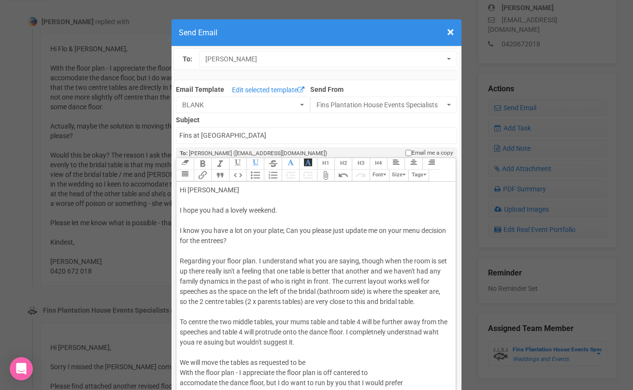
click at [350, 345] on div "Hi [PERSON_NAME] I hope you had a lovely weekend. I know you have a lot on your…" at bounding box center [314, 393] width 269 height 416
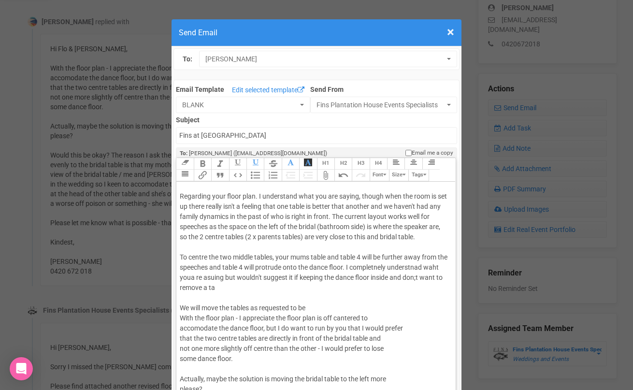
scroll to position [59, 0]
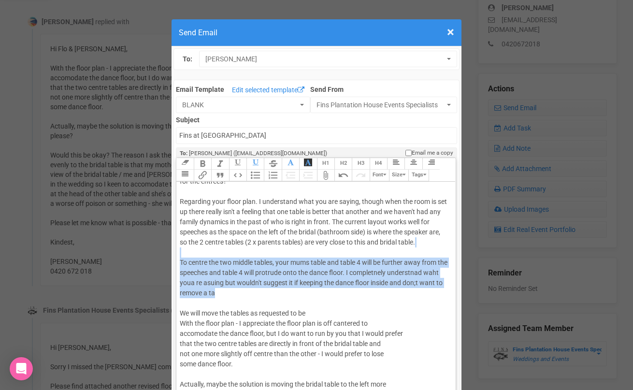
drag, startPoint x: 253, startPoint y: 298, endPoint x: 203, endPoint y: 254, distance: 67.2
click at [203, 254] on div "Hi [PERSON_NAME] I hope you had a lovely weekend. I know you have a lot on your…" at bounding box center [314, 339] width 269 height 426
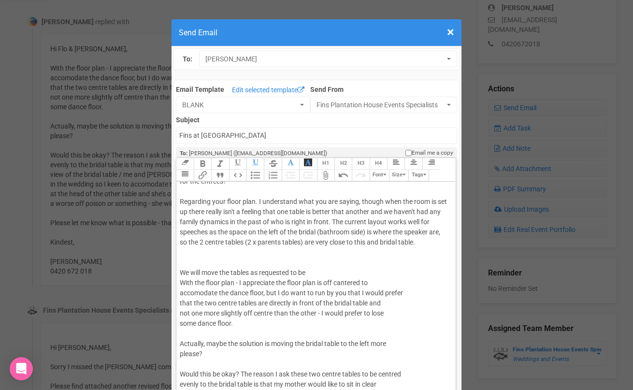
type trix-editor "<div>Hi [PERSON_NAME] <br><br>I hope you had a lovely weekend.<br><br>I know yo…"
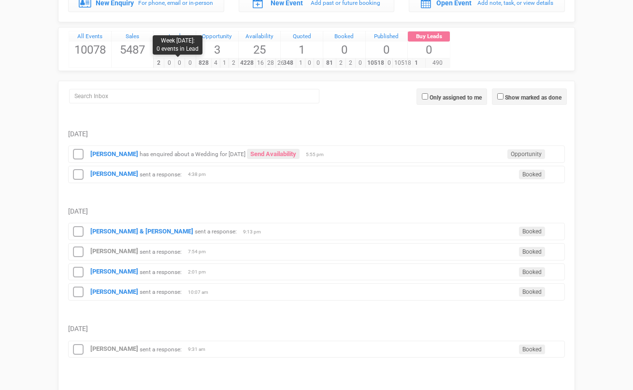
scroll to position [122, 0]
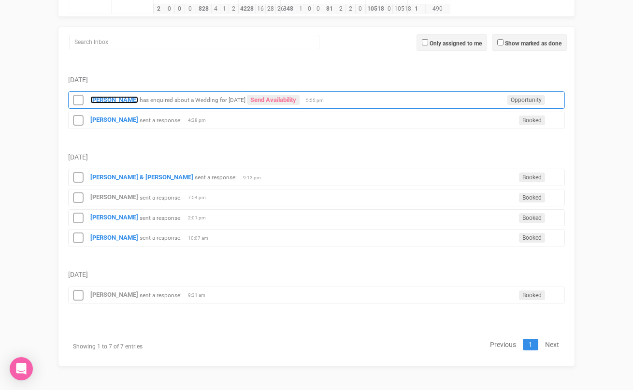
click at [118, 102] on strong "Brooke Favier" at bounding box center [114, 99] width 48 height 7
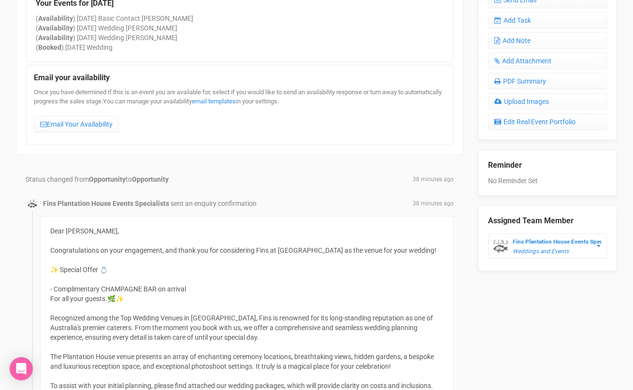
scroll to position [400, 0]
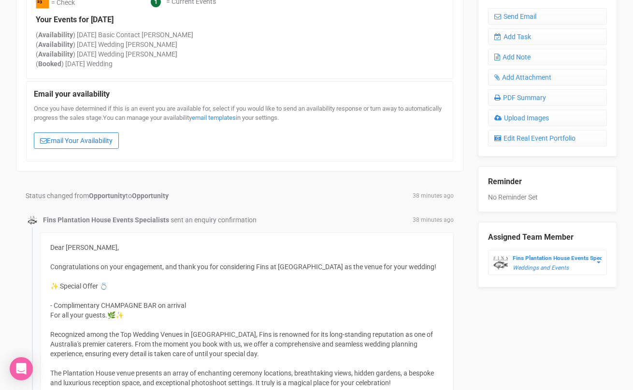
click at [106, 144] on link "Email Your Availability" at bounding box center [76, 140] width 85 height 16
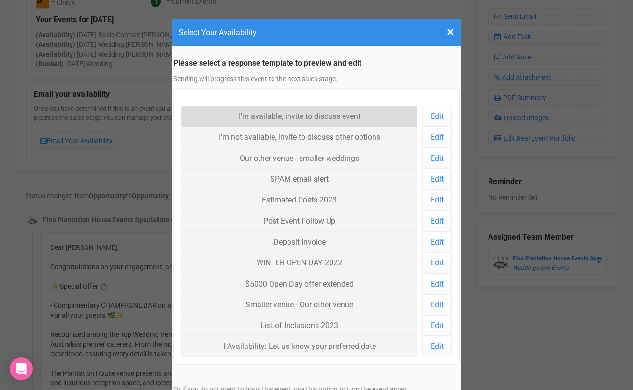
click at [251, 123] on link "I'm available, invite to discuss event" at bounding box center [299, 116] width 236 height 21
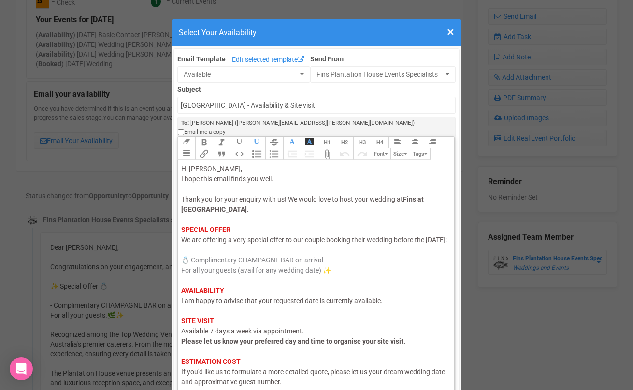
click at [224, 306] on div "Hi Brooke, I hope this email finds you well. Thank you for your enquiry with us…" at bounding box center [314, 301] width 266 height 274
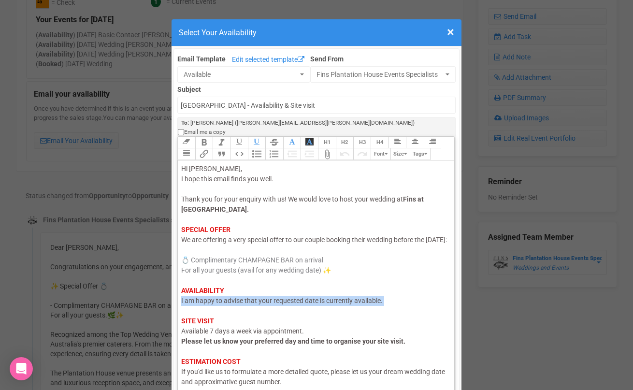
click at [224, 306] on div "Hi Brooke, I hope this email finds you well. Thank you for your enquiry with us…" at bounding box center [314, 301] width 266 height 274
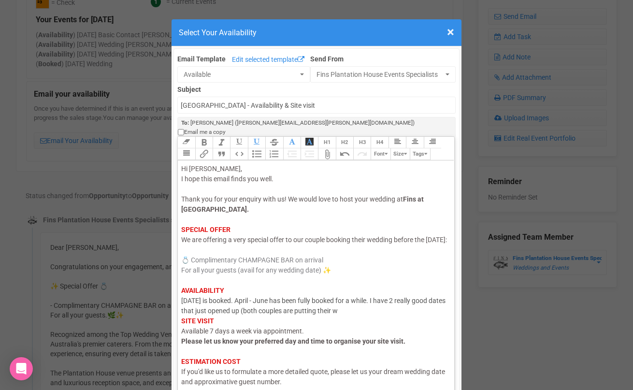
click at [248, 302] on div "Hi Brooke, I hope this email finds you well. Thank you for your enquiry with us…" at bounding box center [314, 301] width 266 height 274
click at [361, 313] on div "Hi Brooke, I hope this email finds you well. Thank you for your enquiry with us…" at bounding box center [314, 301] width 266 height 274
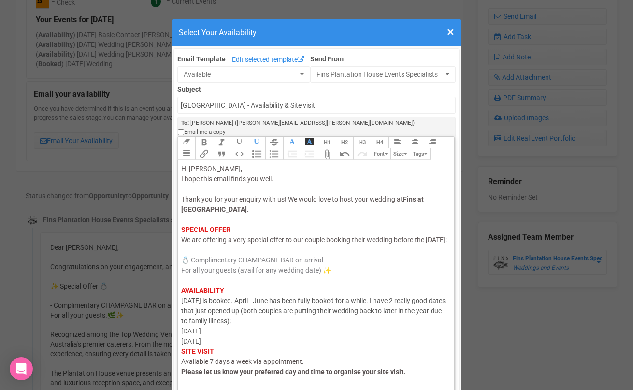
click at [267, 324] on div "Hi Brooke, I hope this email finds you well. Thank you for your enquiry with us…" at bounding box center [314, 316] width 266 height 305
click at [234, 348] on div "Hi Brooke, I hope this email finds you well. Thank you for your enquiry with us…" at bounding box center [314, 316] width 266 height 305
click at [235, 345] on div "Hi Brooke, I hope this email finds you well. Thank you for your enquiry with us…" at bounding box center [314, 316] width 266 height 305
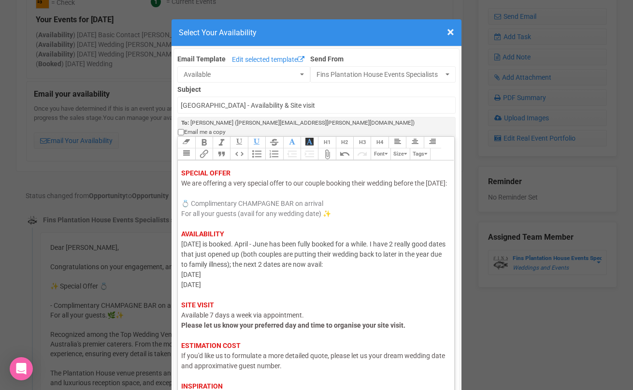
scroll to position [98, 0]
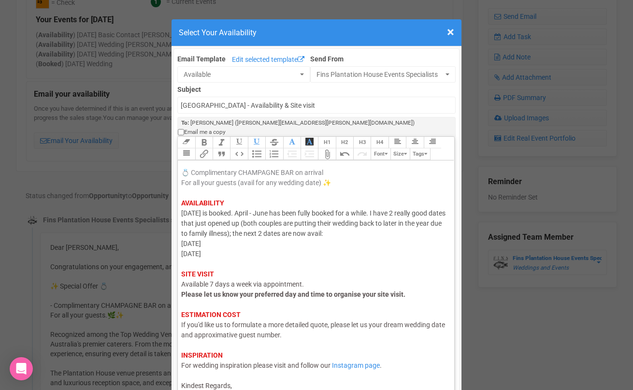
click at [244, 381] on div "Hi Brooke, I hope this email finds you well. Thank you for your enquiry with us…" at bounding box center [314, 233] width 266 height 315
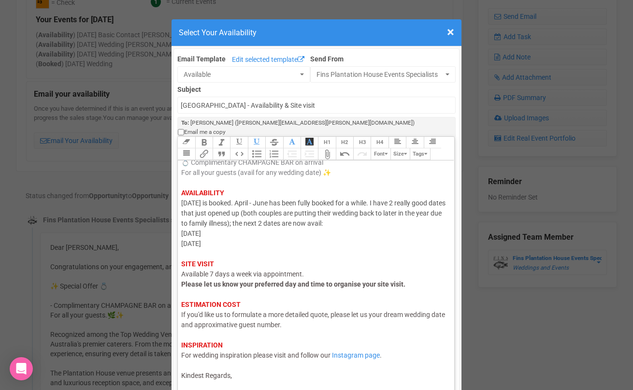
scroll to position [103, 0]
type trix-editor "<div><span style="color: rgb(95, 88, 88);">Hi Brooke,</span><br><span style="co…"
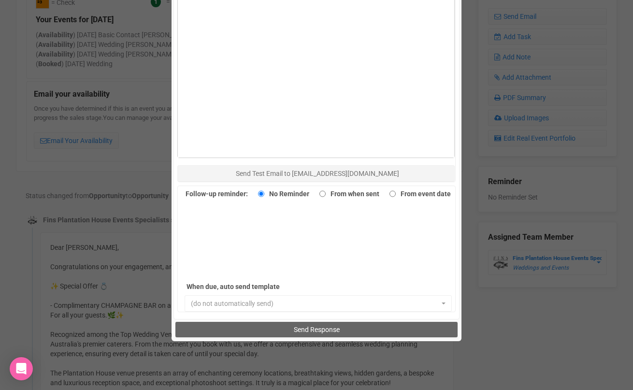
scroll to position [573, 0]
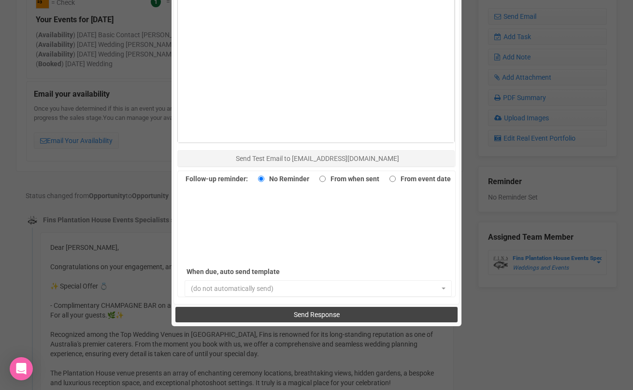
click at [264, 307] on button "Send Response" at bounding box center [317, 314] width 282 height 15
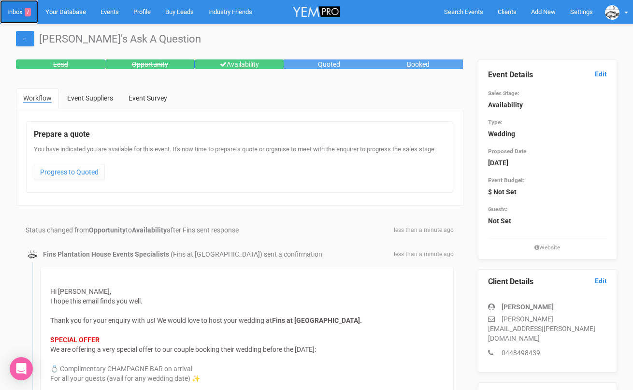
click at [15, 9] on link "Inbox 7" at bounding box center [19, 12] width 38 height 24
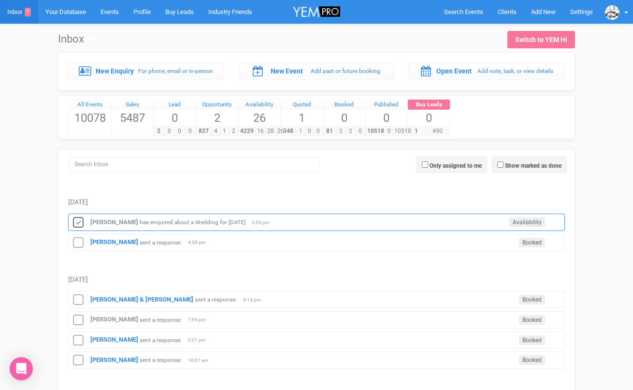
click at [82, 223] on icon at bounding box center [78, 223] width 15 height 13
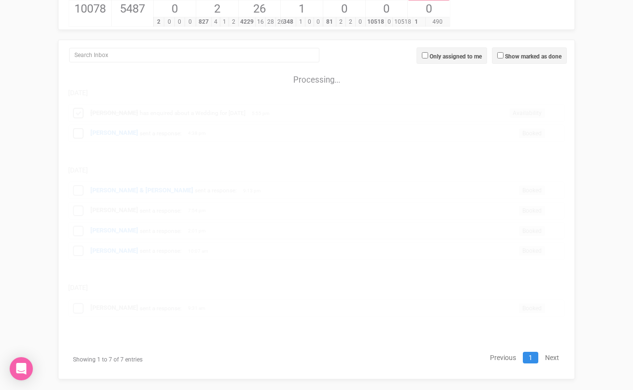
scroll to position [103, 0]
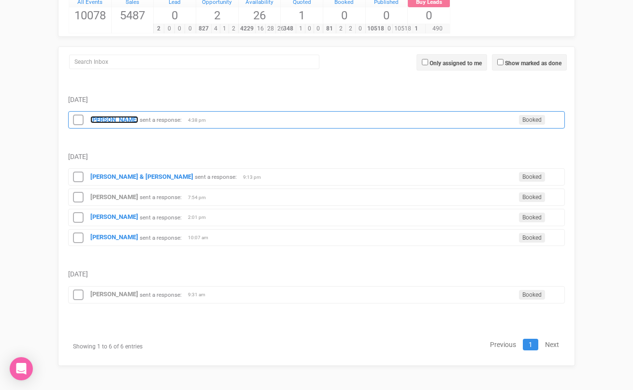
click at [108, 119] on strong "[PERSON_NAME]" at bounding box center [114, 119] width 48 height 7
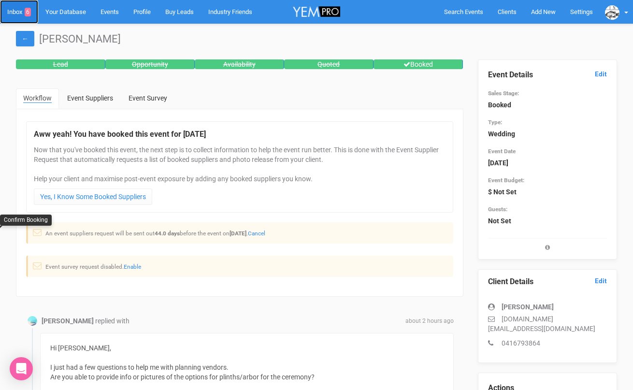
click at [17, 11] on link "Inbox 6" at bounding box center [19, 12] width 38 height 24
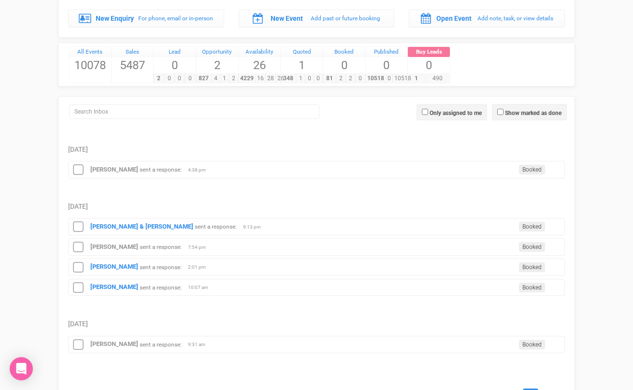
scroll to position [103, 0]
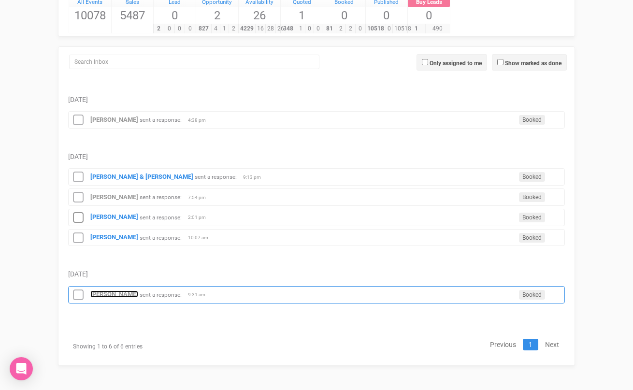
click at [112, 295] on strong "[PERSON_NAME]" at bounding box center [114, 294] width 48 height 7
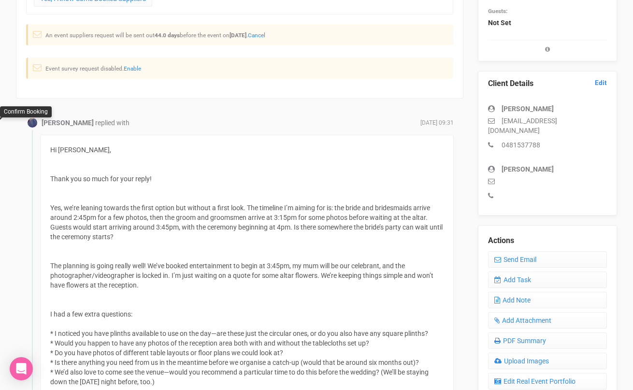
scroll to position [244, 0]
